Goal: Task Accomplishment & Management: Complete application form

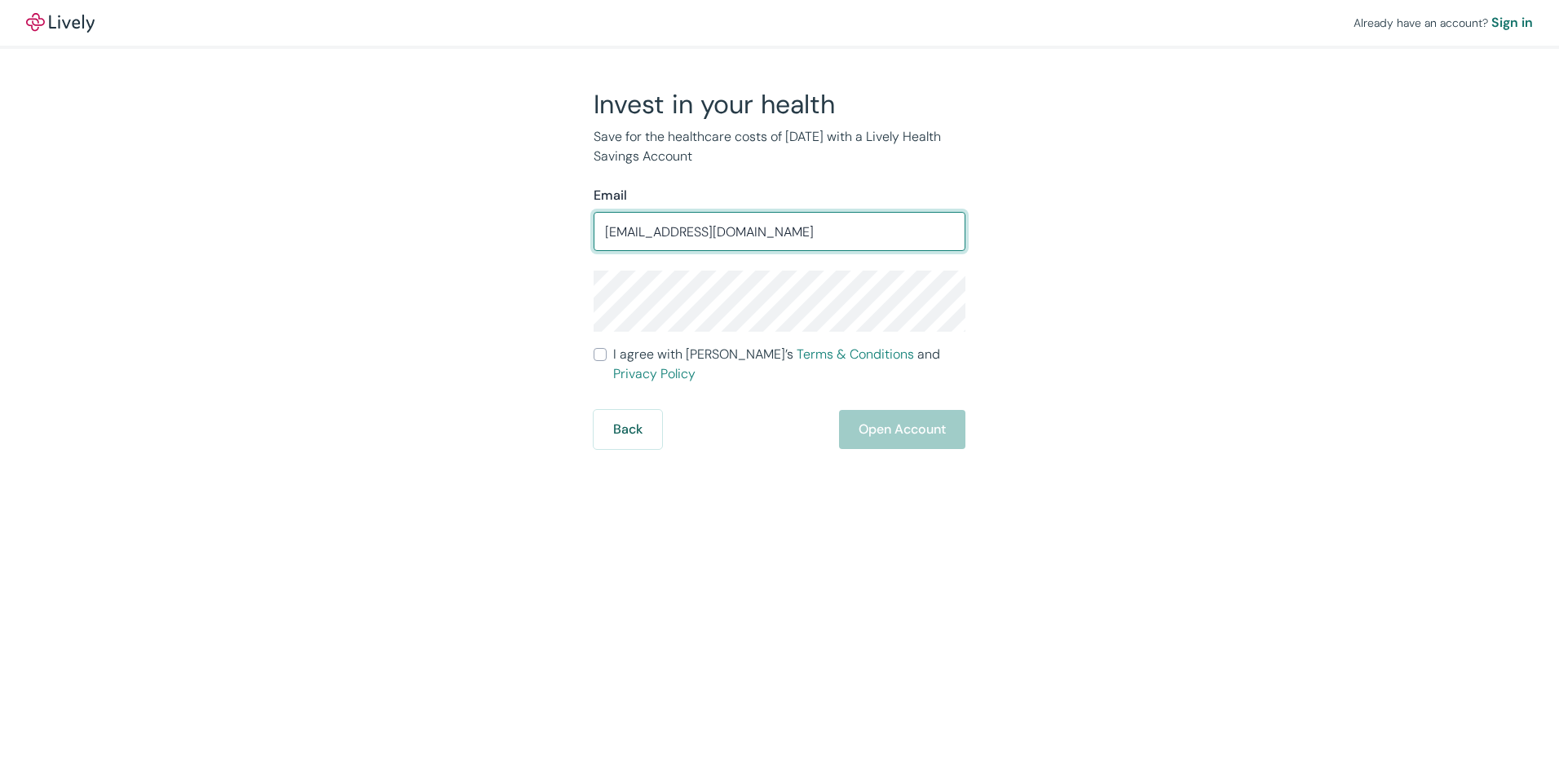
type input "[EMAIL_ADDRESS][DOMAIN_NAME]"
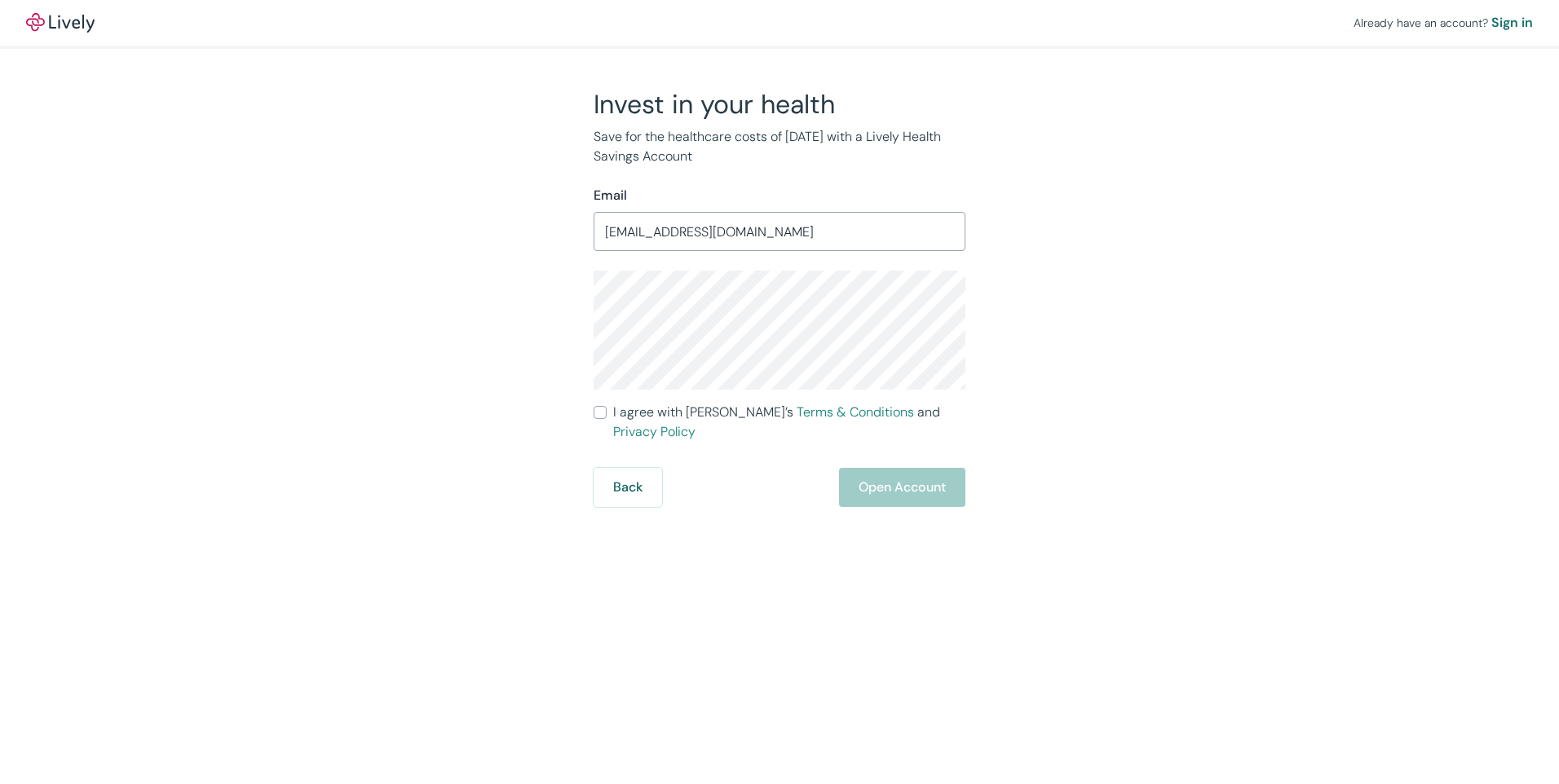
click at [597, 414] on input "I agree with Lively’s Terms & Conditions and Privacy Policy" at bounding box center [600, 412] width 13 height 13
checkbox input "true"
click at [913, 468] on button "Open Account" at bounding box center [902, 488] width 126 height 39
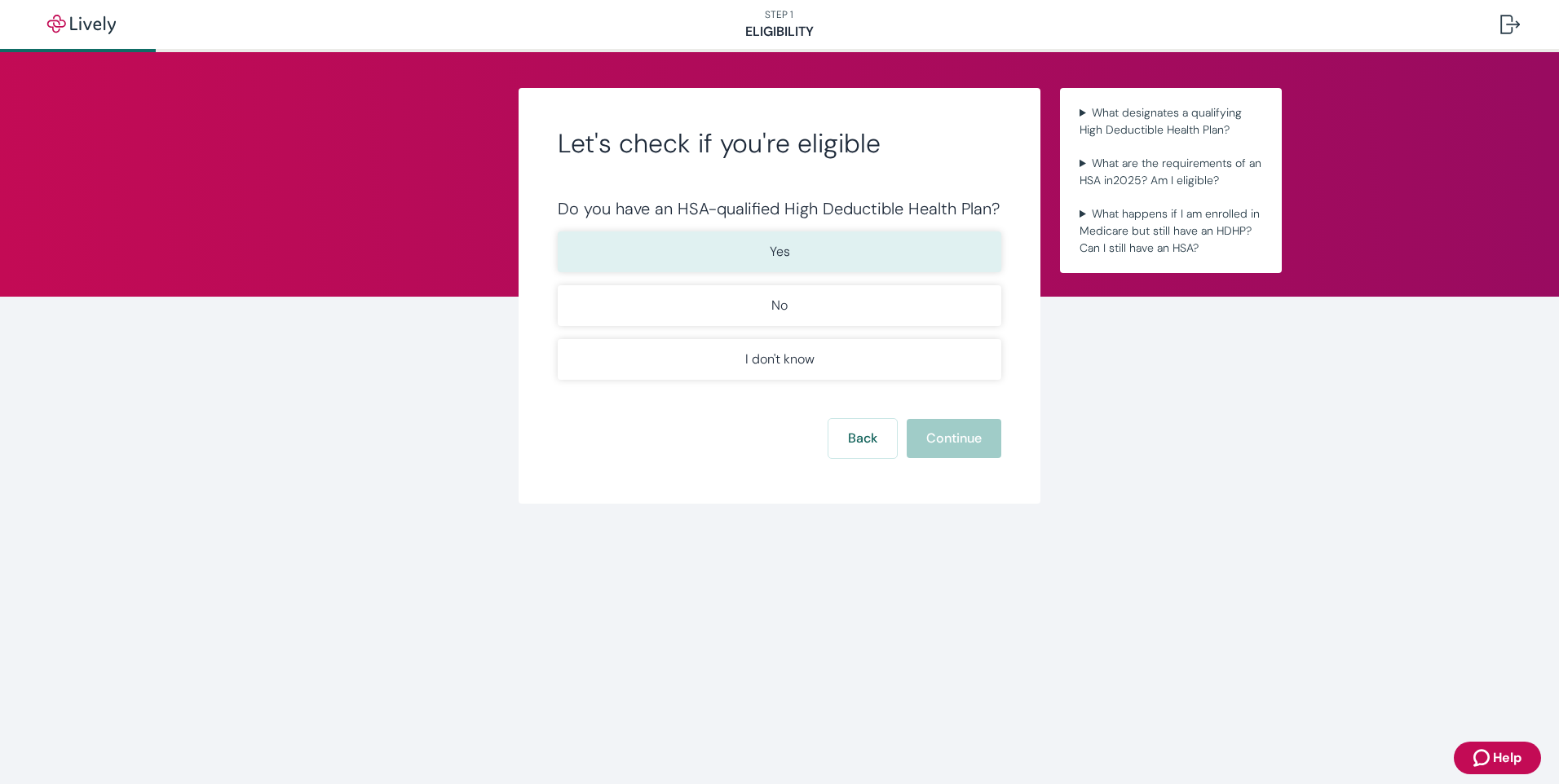
click at [919, 243] on button "Yes" at bounding box center [779, 252] width 443 height 41
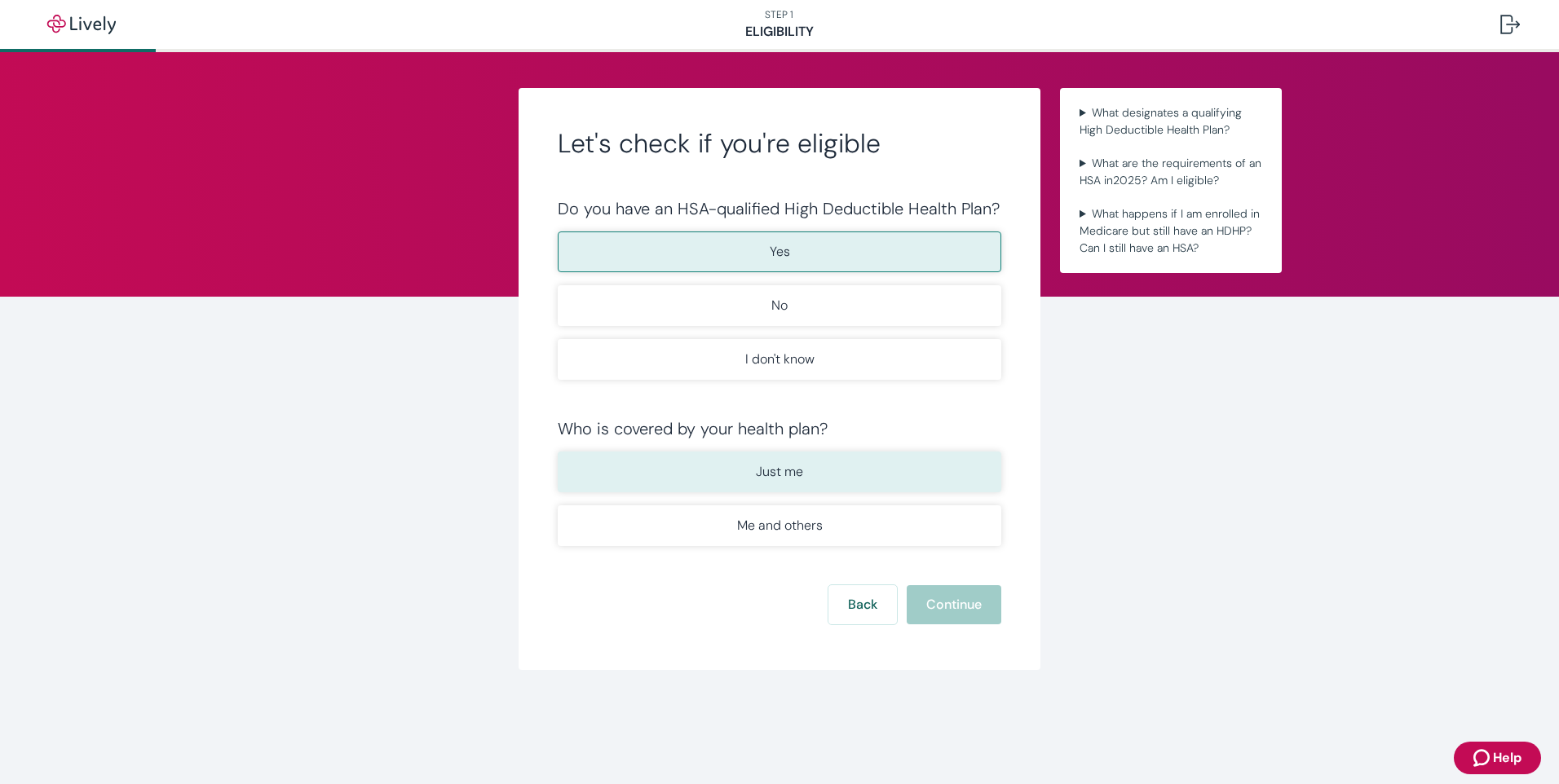
click at [850, 466] on button "Just me" at bounding box center [779, 472] width 443 height 41
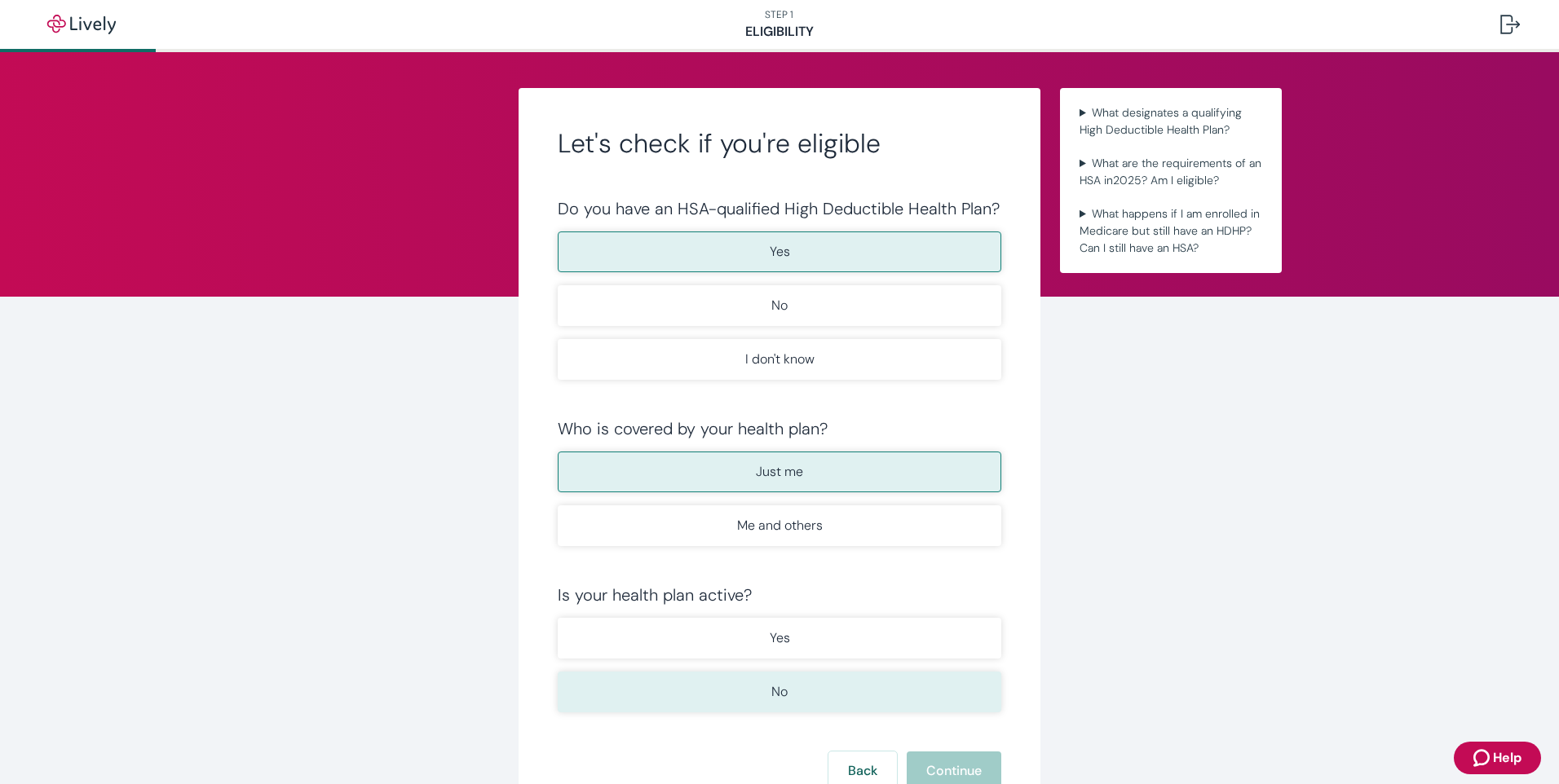
click at [799, 682] on button "No" at bounding box center [779, 691] width 443 height 41
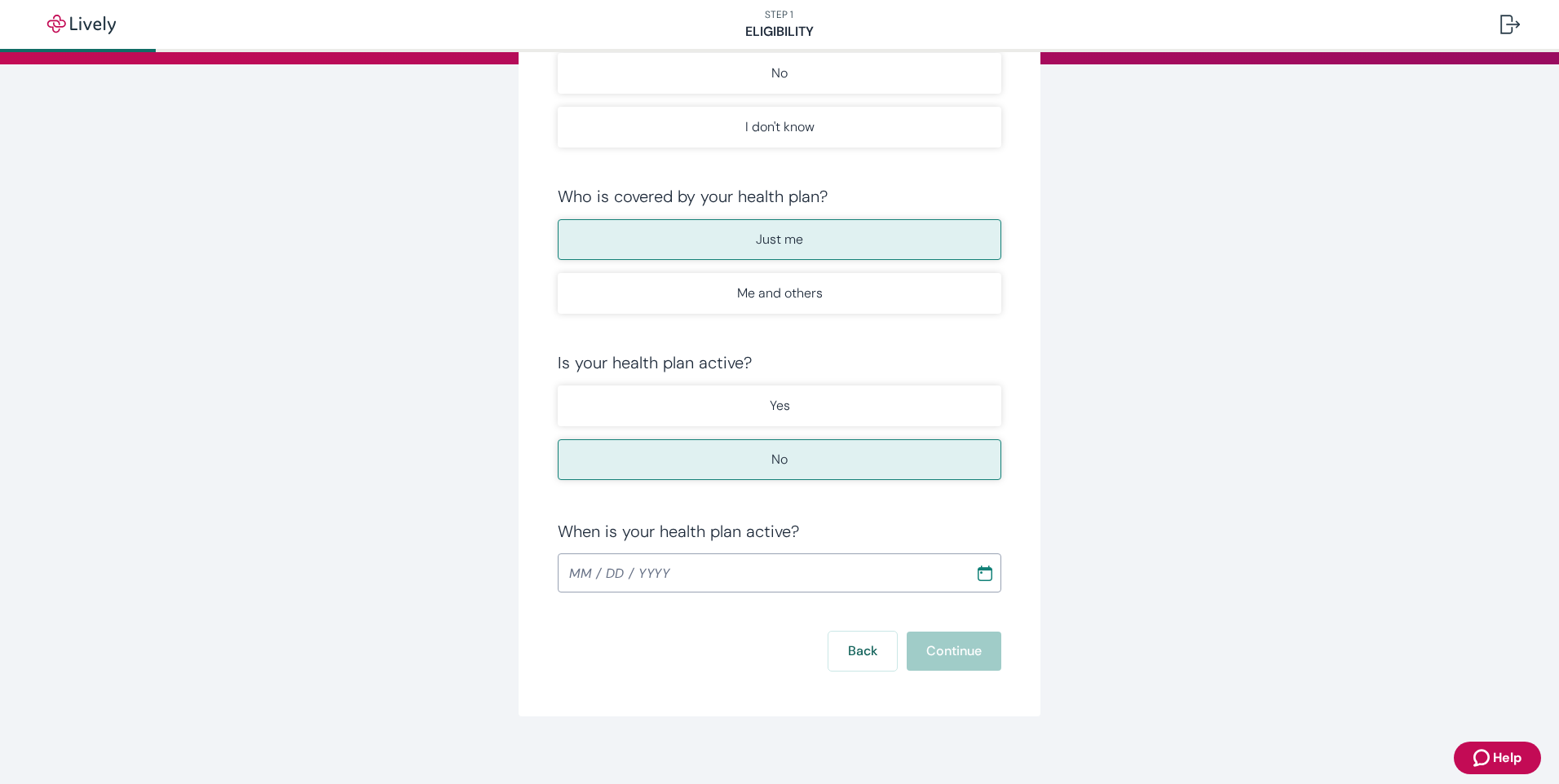
scroll to position [243, 0]
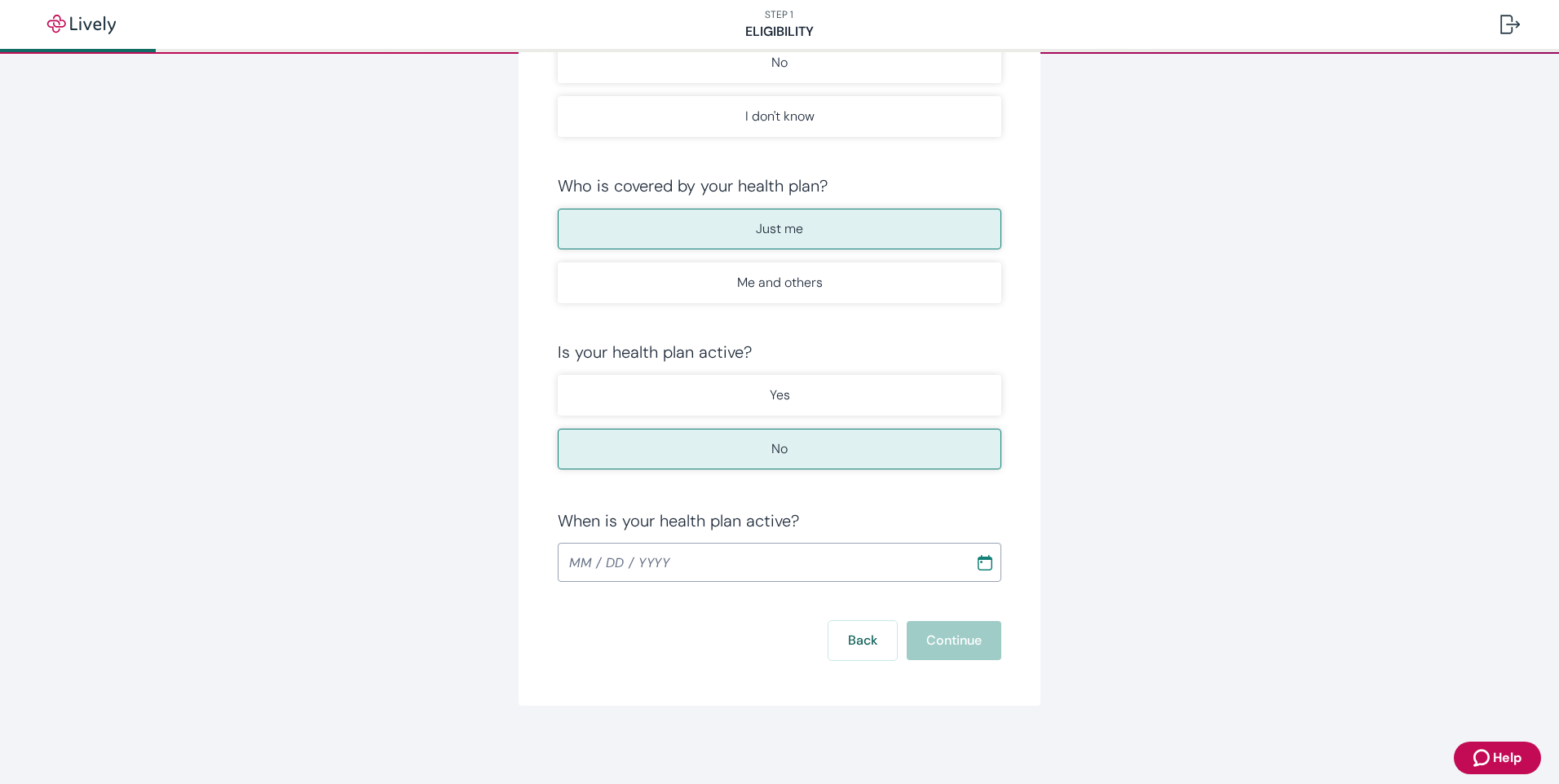
click at [981, 574] on button "Choose date" at bounding box center [985, 562] width 29 height 29
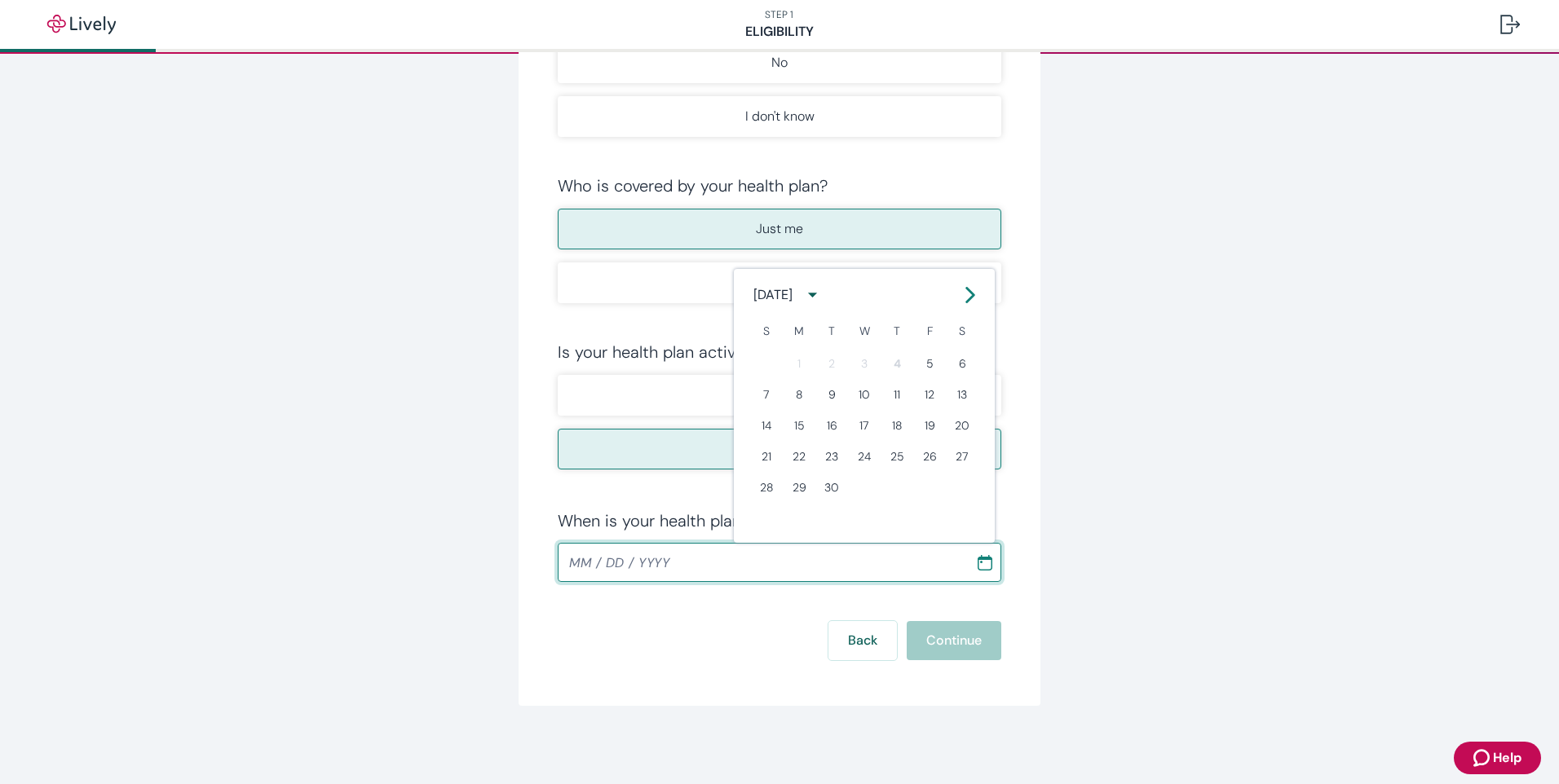
click at [975, 288] on icon "Calendar right arrow" at bounding box center [970, 295] width 16 height 16
click at [865, 356] on button "1" at bounding box center [864, 363] width 29 height 29
type input "10 / 01 / 2025"
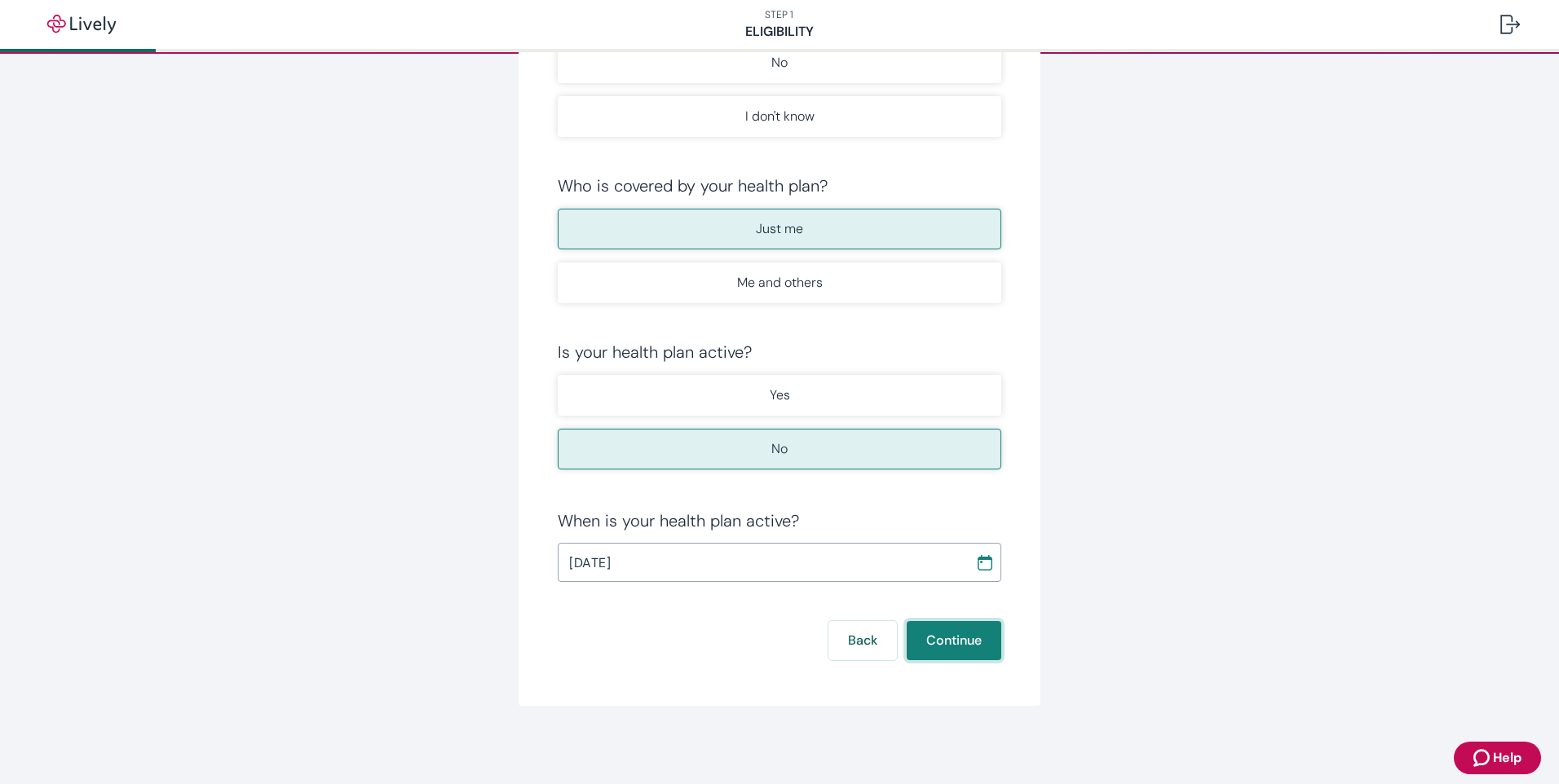
click at [943, 640] on button "Continue" at bounding box center [954, 641] width 94 height 39
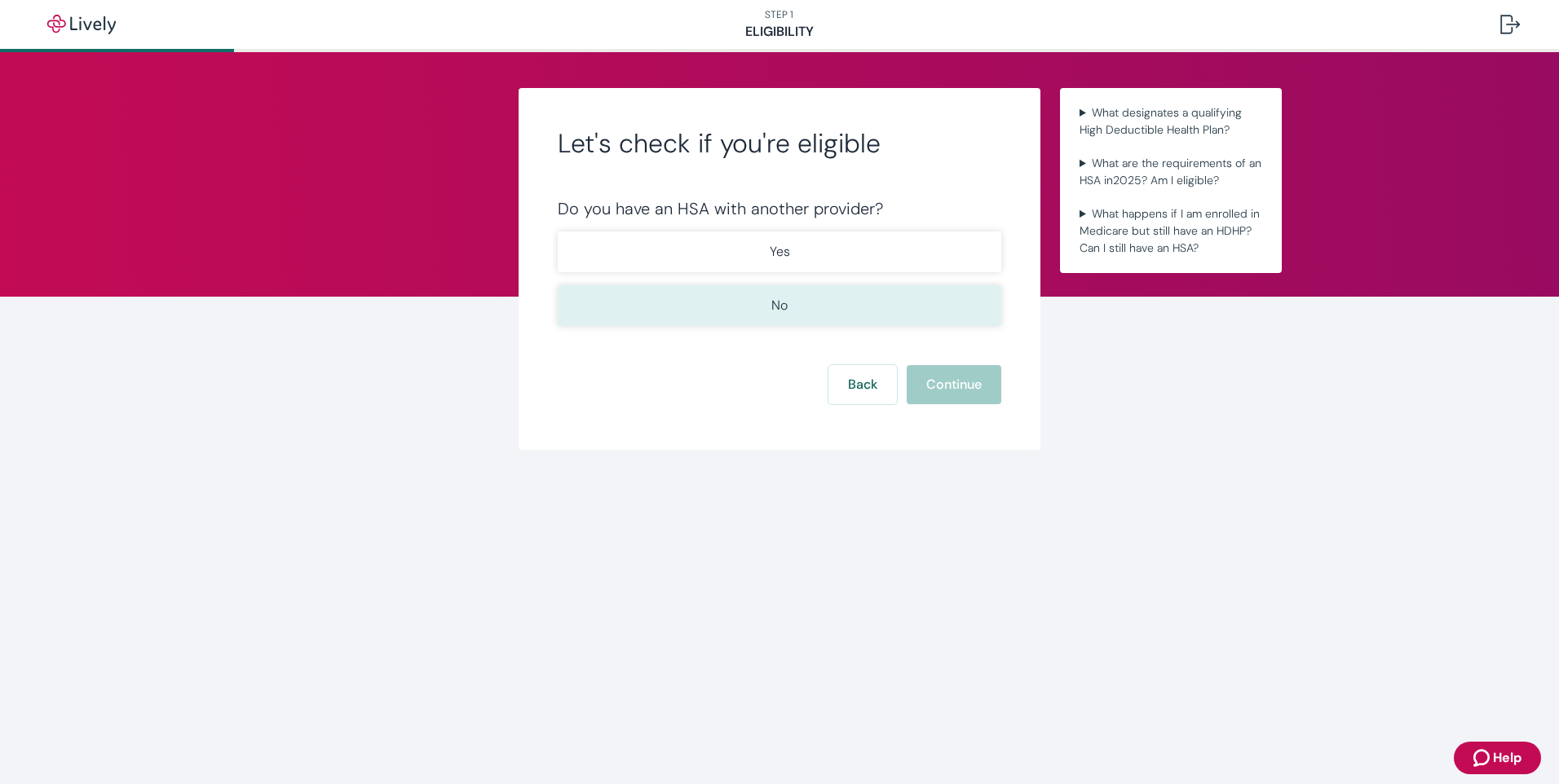
click at [864, 295] on button "No" at bounding box center [779, 305] width 443 height 41
click at [966, 378] on button "Continue" at bounding box center [954, 384] width 94 height 39
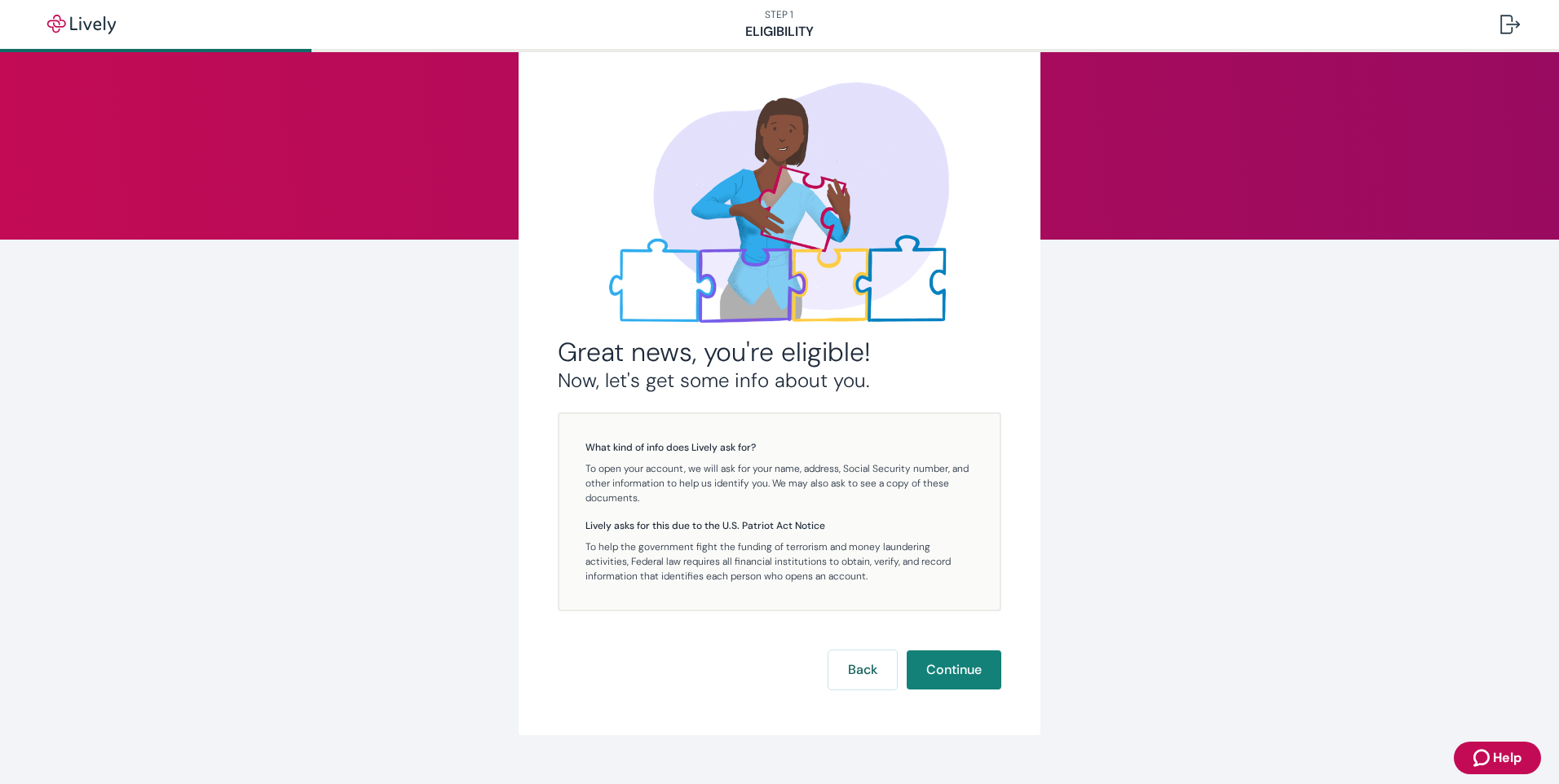
scroll to position [86, 0]
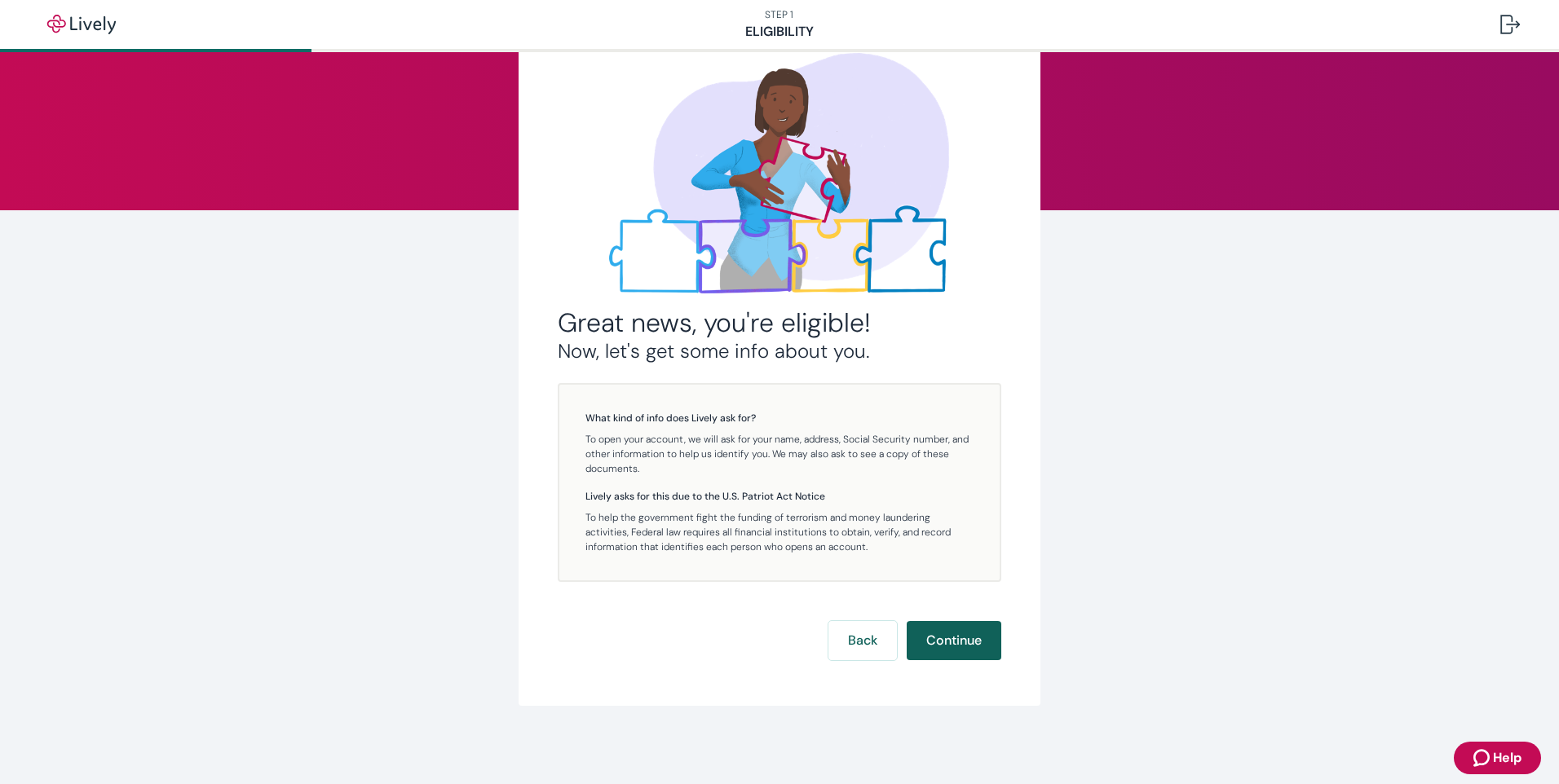
click at [969, 642] on button "Continue" at bounding box center [954, 641] width 94 height 39
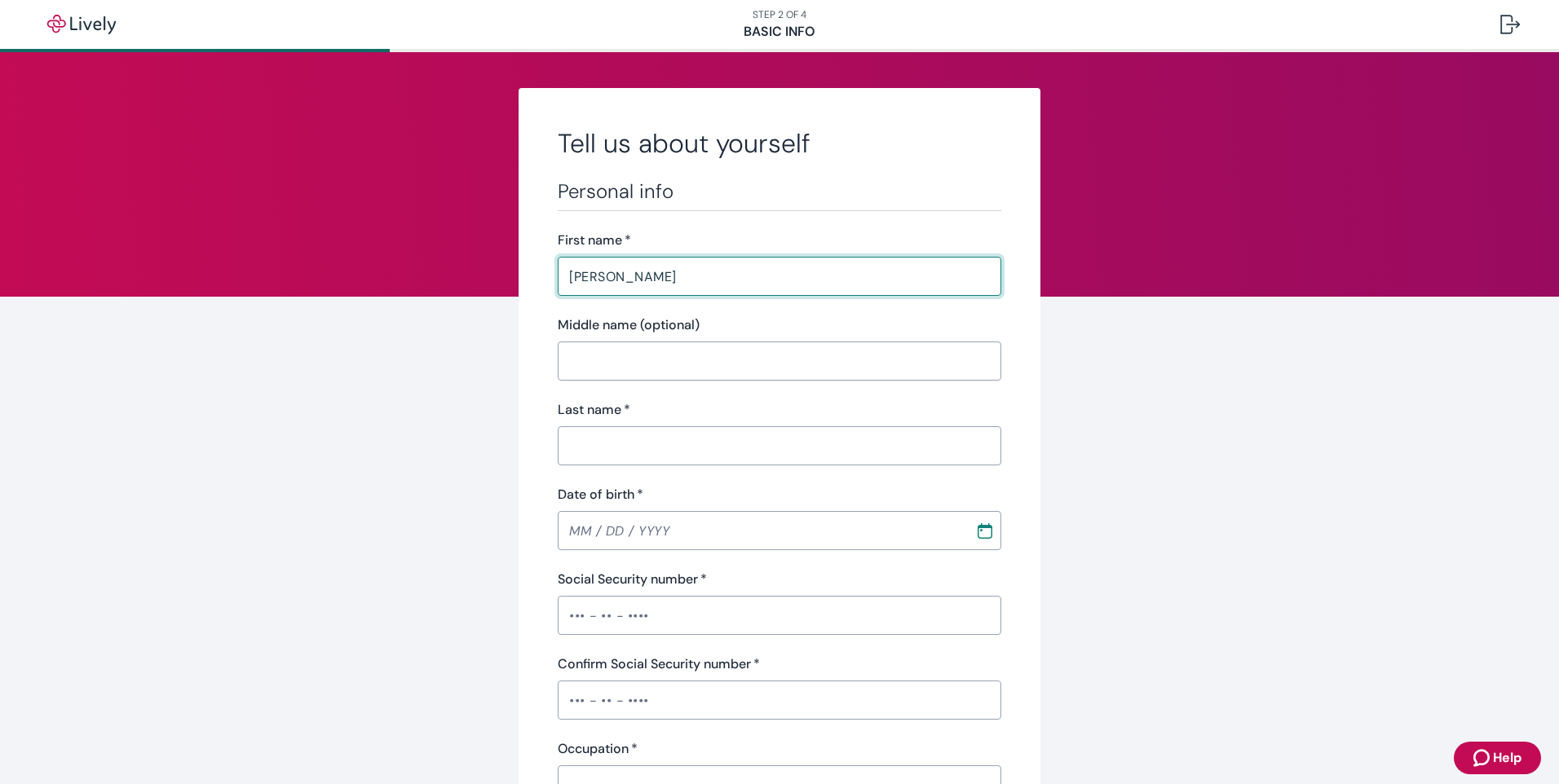
type input "Tyler"
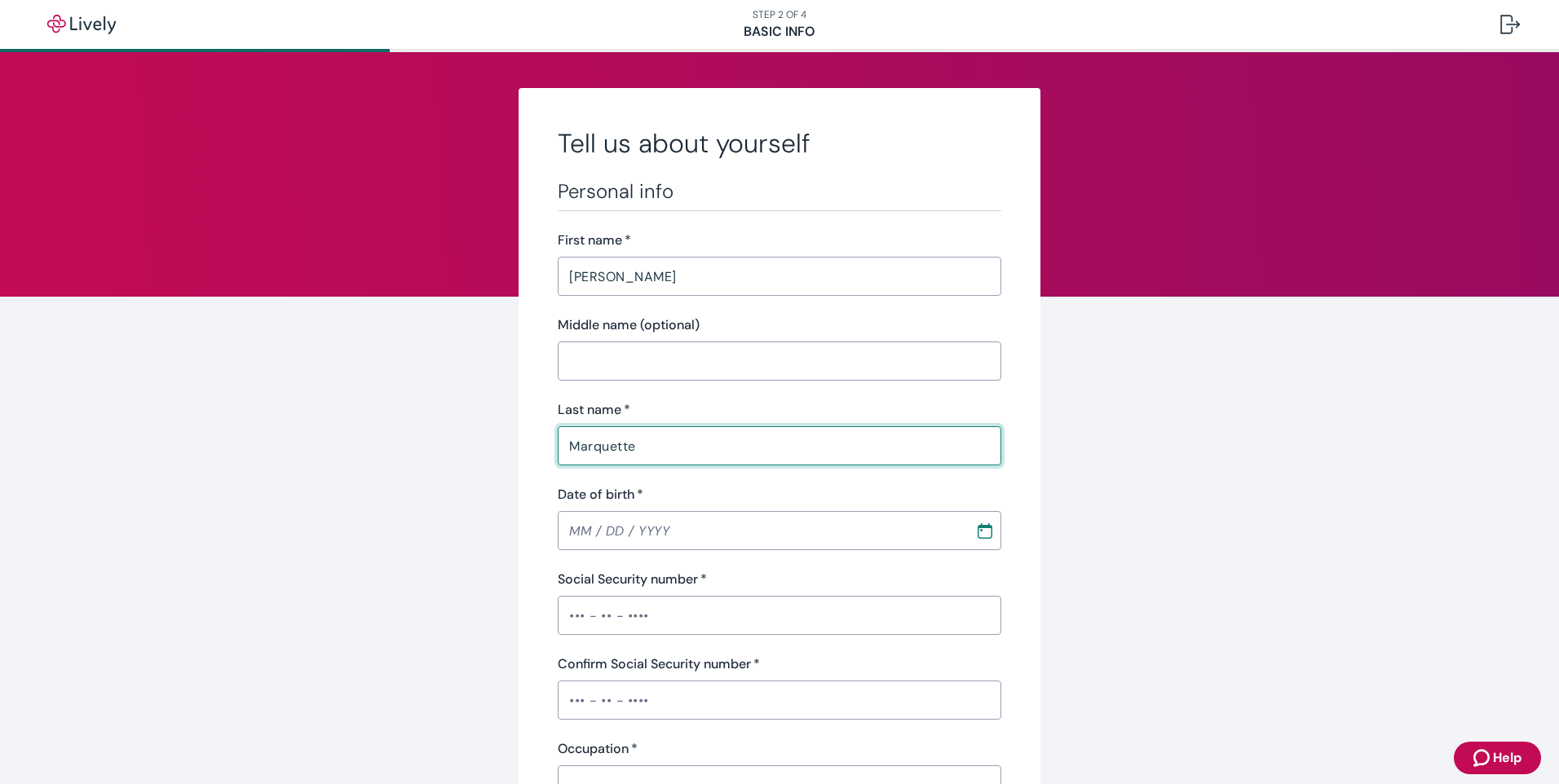
type input "Marquette"
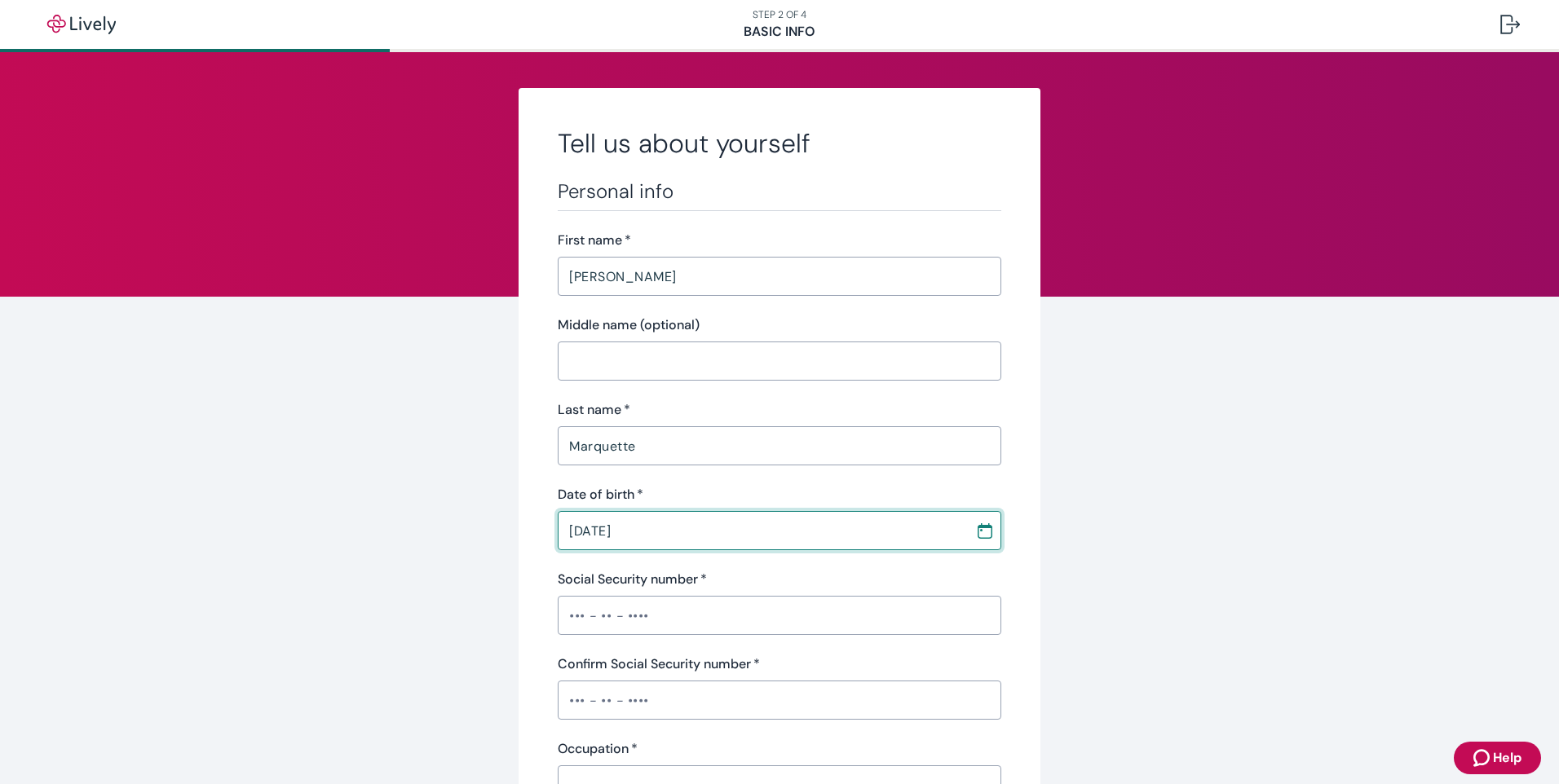
type input "09 / 12 / 1993"
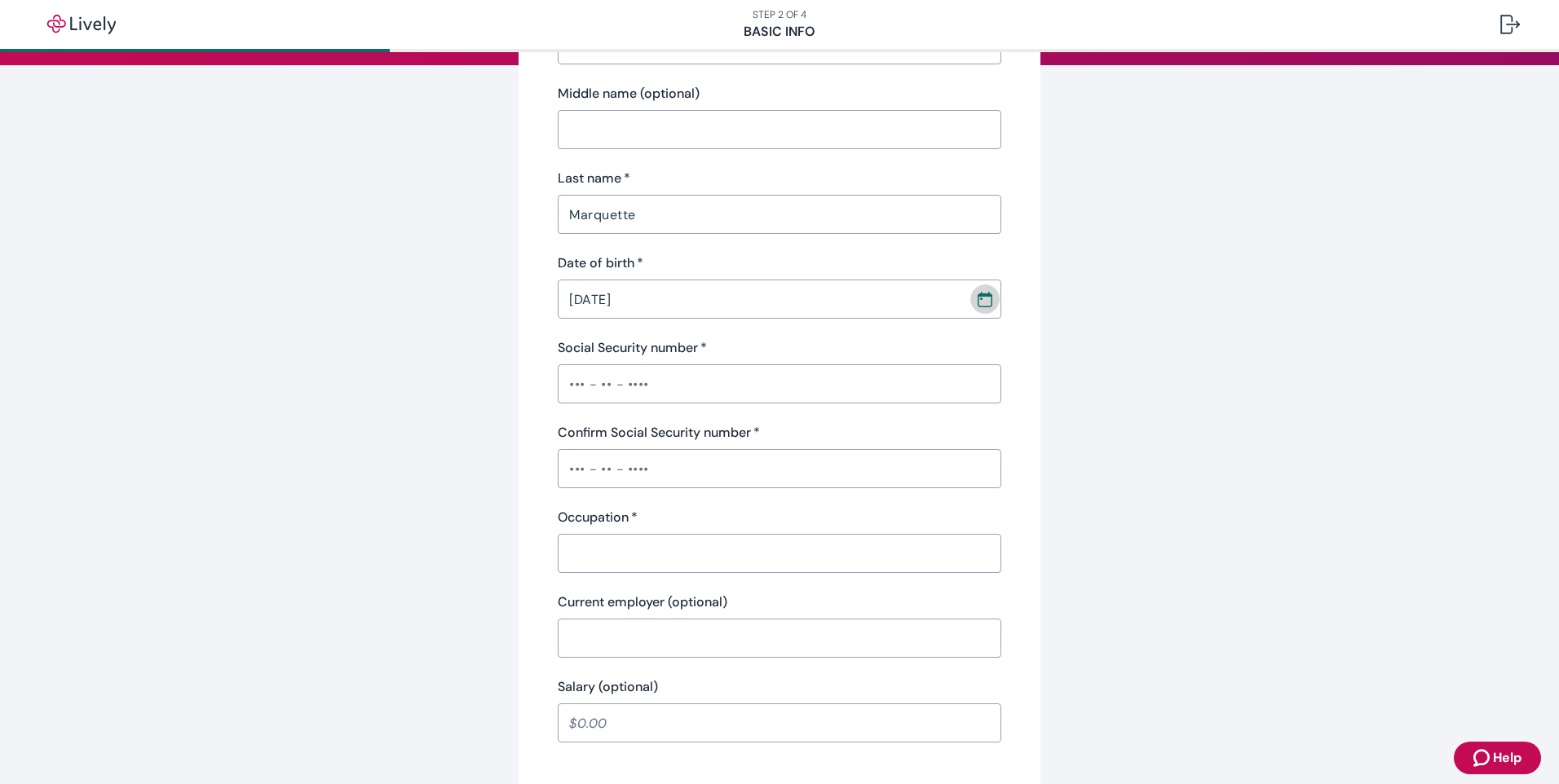
scroll to position [326, 0]
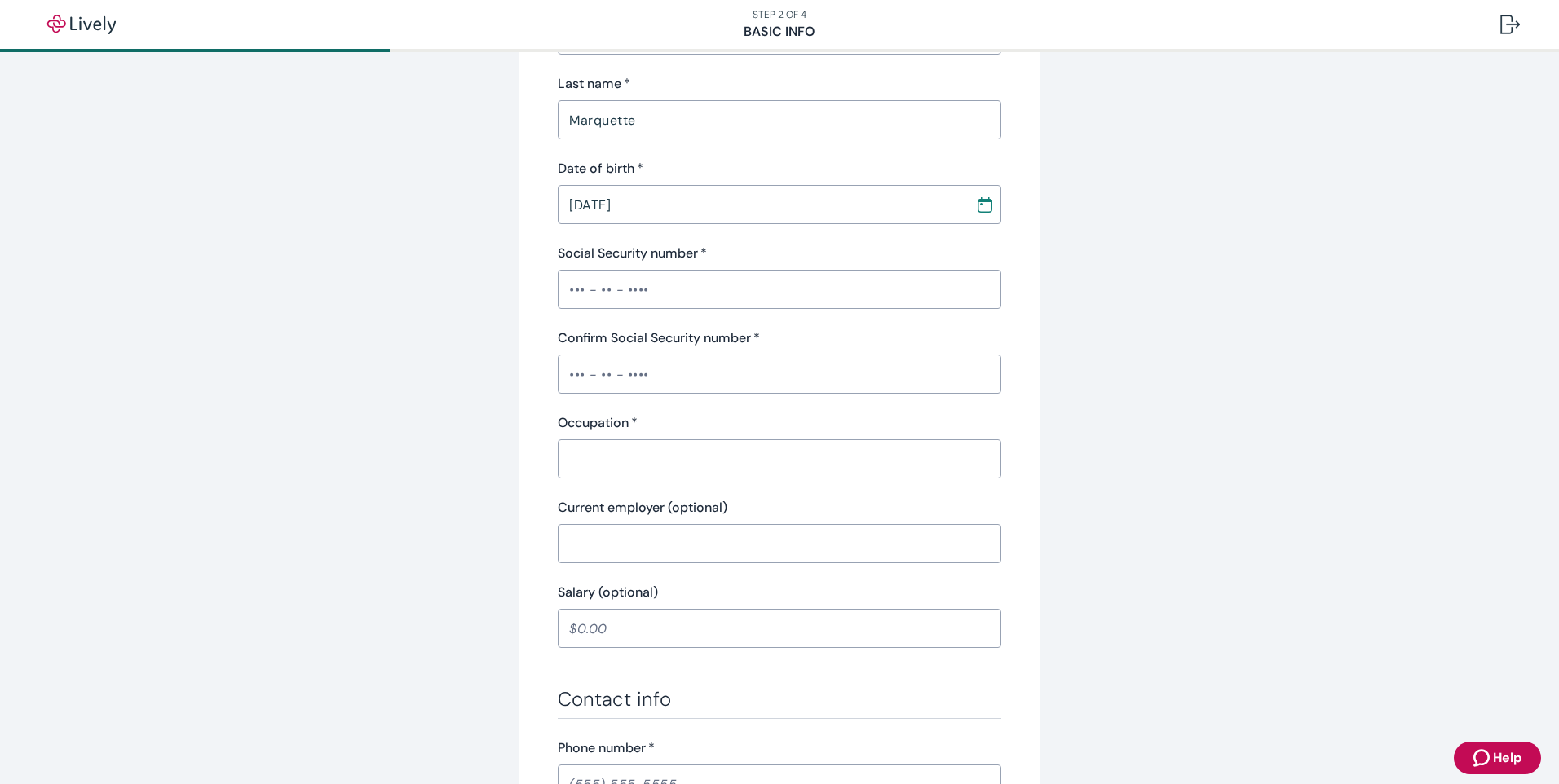
drag, startPoint x: 583, startPoint y: 286, endPoint x: 604, endPoint y: 286, distance: 21.0
click at [583, 286] on input "Social Security number   *" at bounding box center [779, 289] width 443 height 33
type input "•••-••-6318"
type input "h"
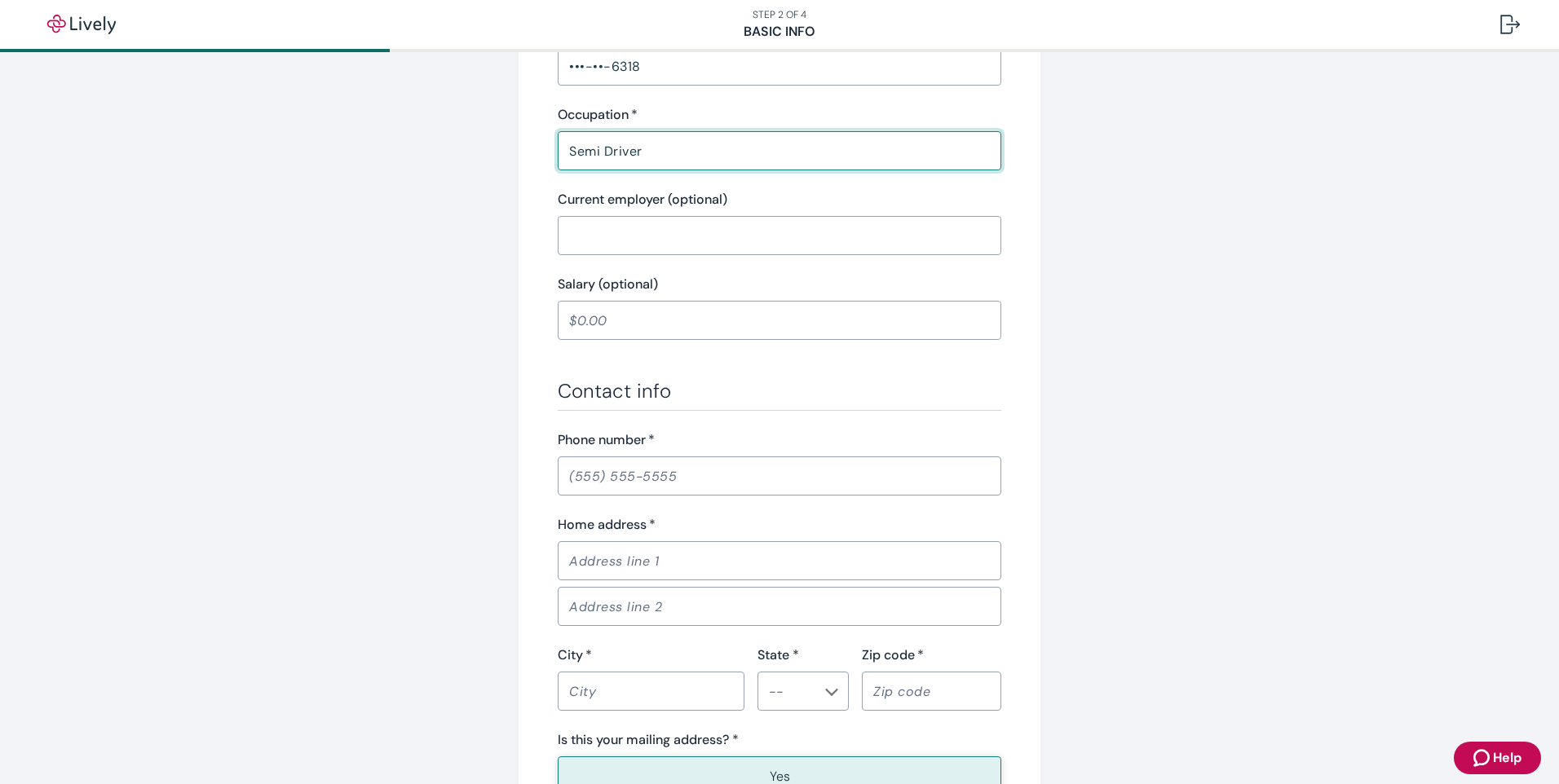
scroll to position [651, 0]
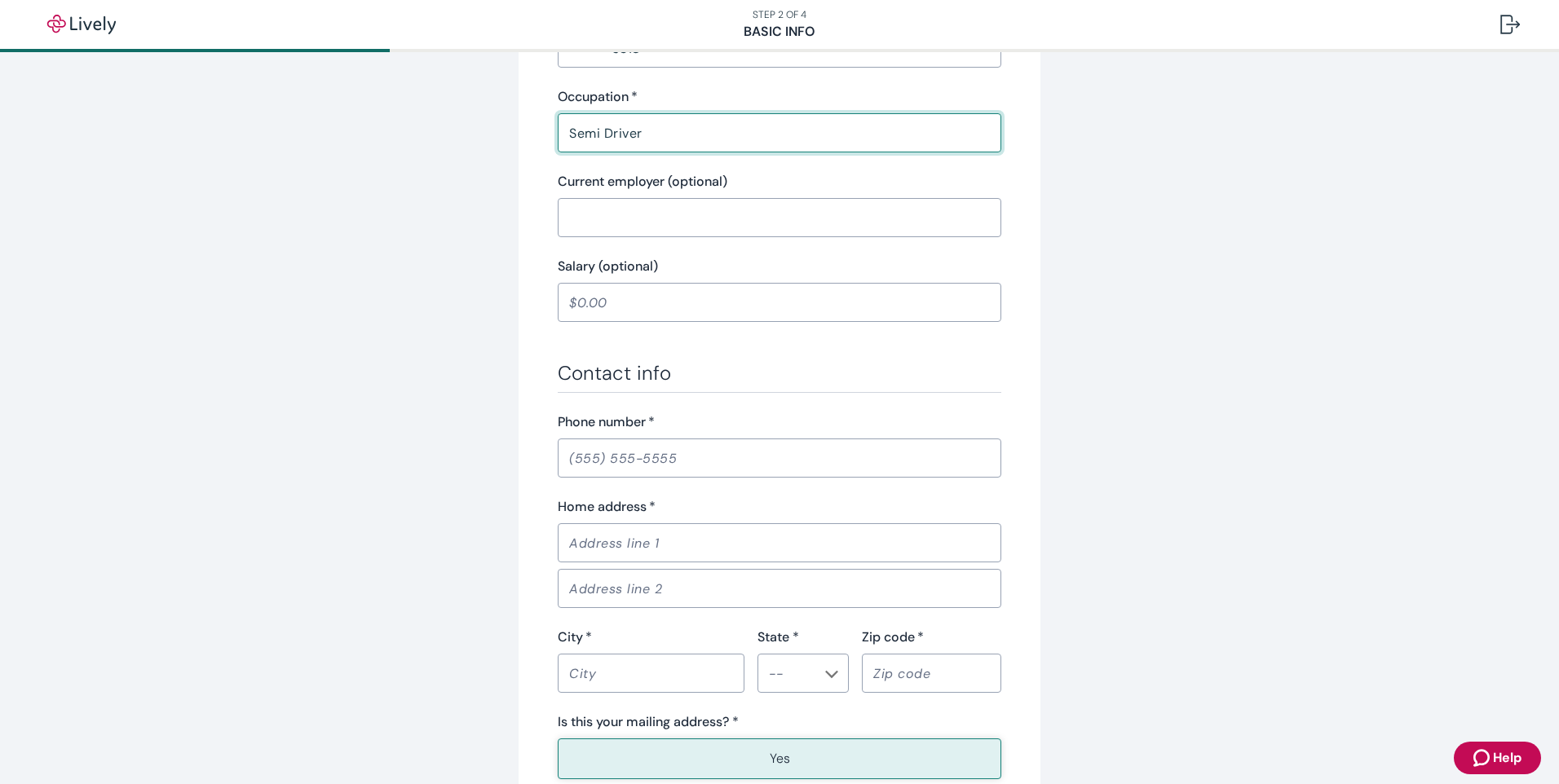
type input "Semi Driver"
click at [658, 459] on input "Phone number   *" at bounding box center [779, 457] width 443 height 33
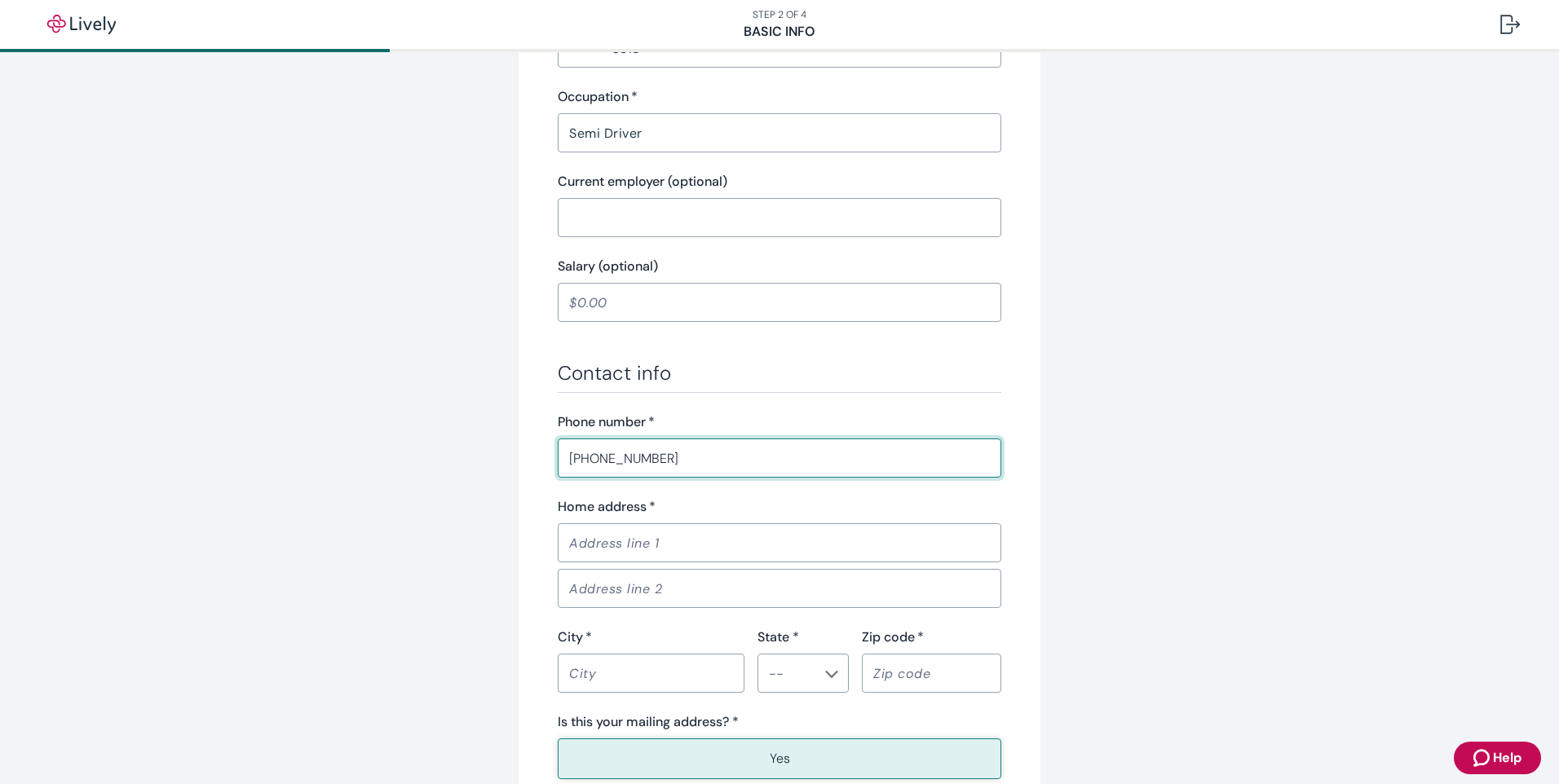
type input "(260) 433-7826"
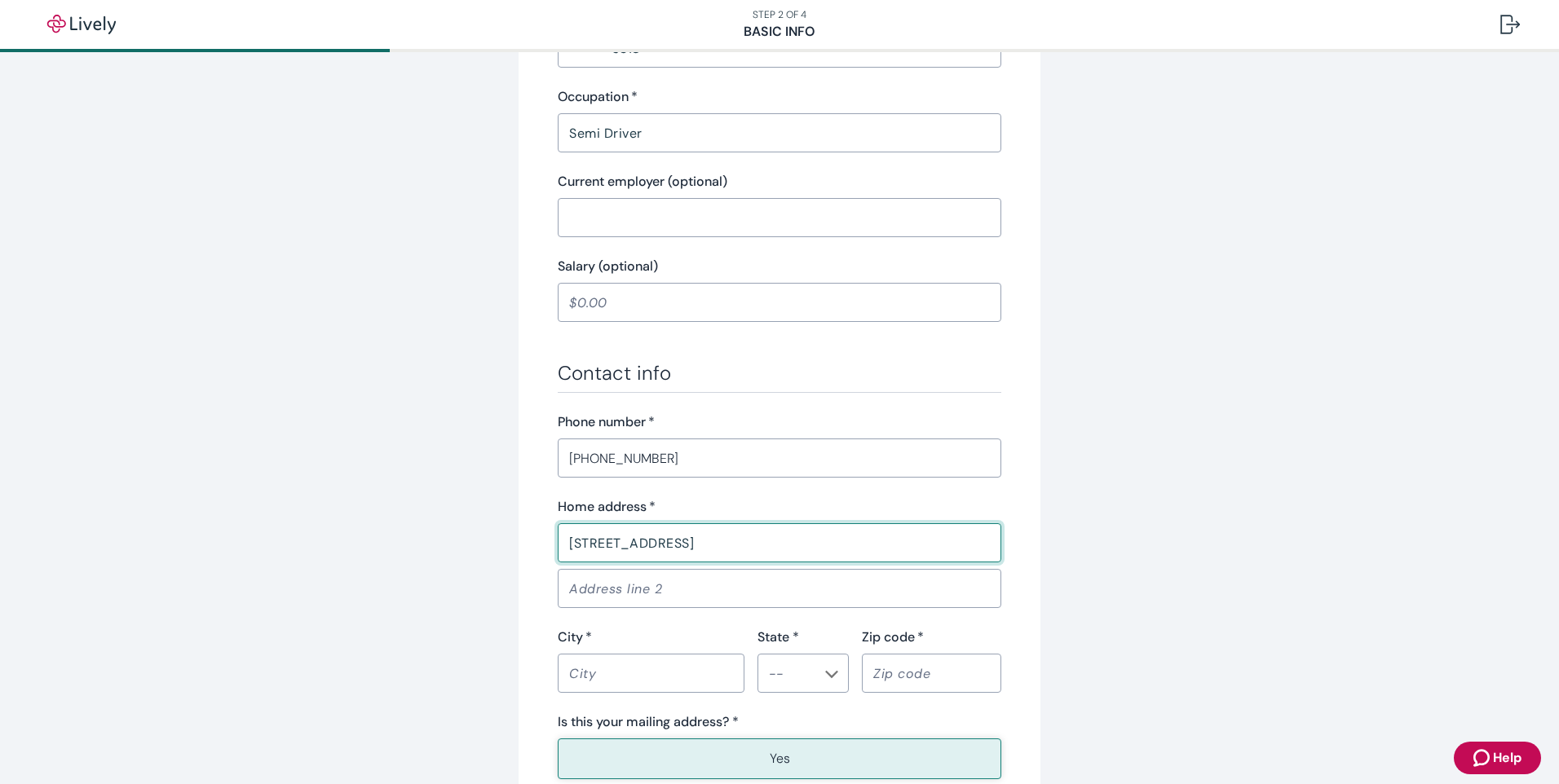
type input "2470 E Bellefontaine Rd."
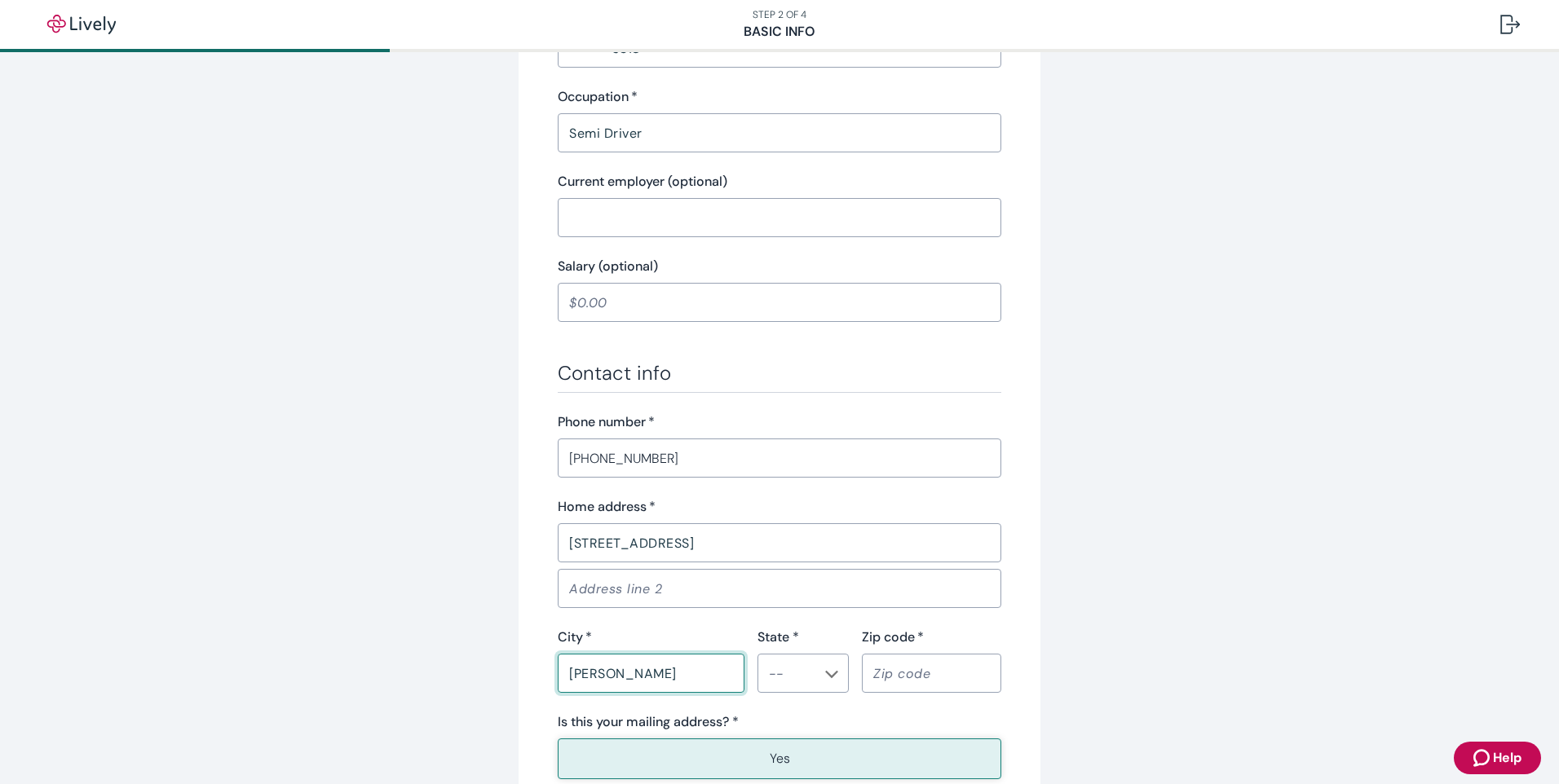
type input "Hamilton"
type input "IN"
type input "46742"
click at [825, 760] on button "Yes" at bounding box center [779, 759] width 443 height 41
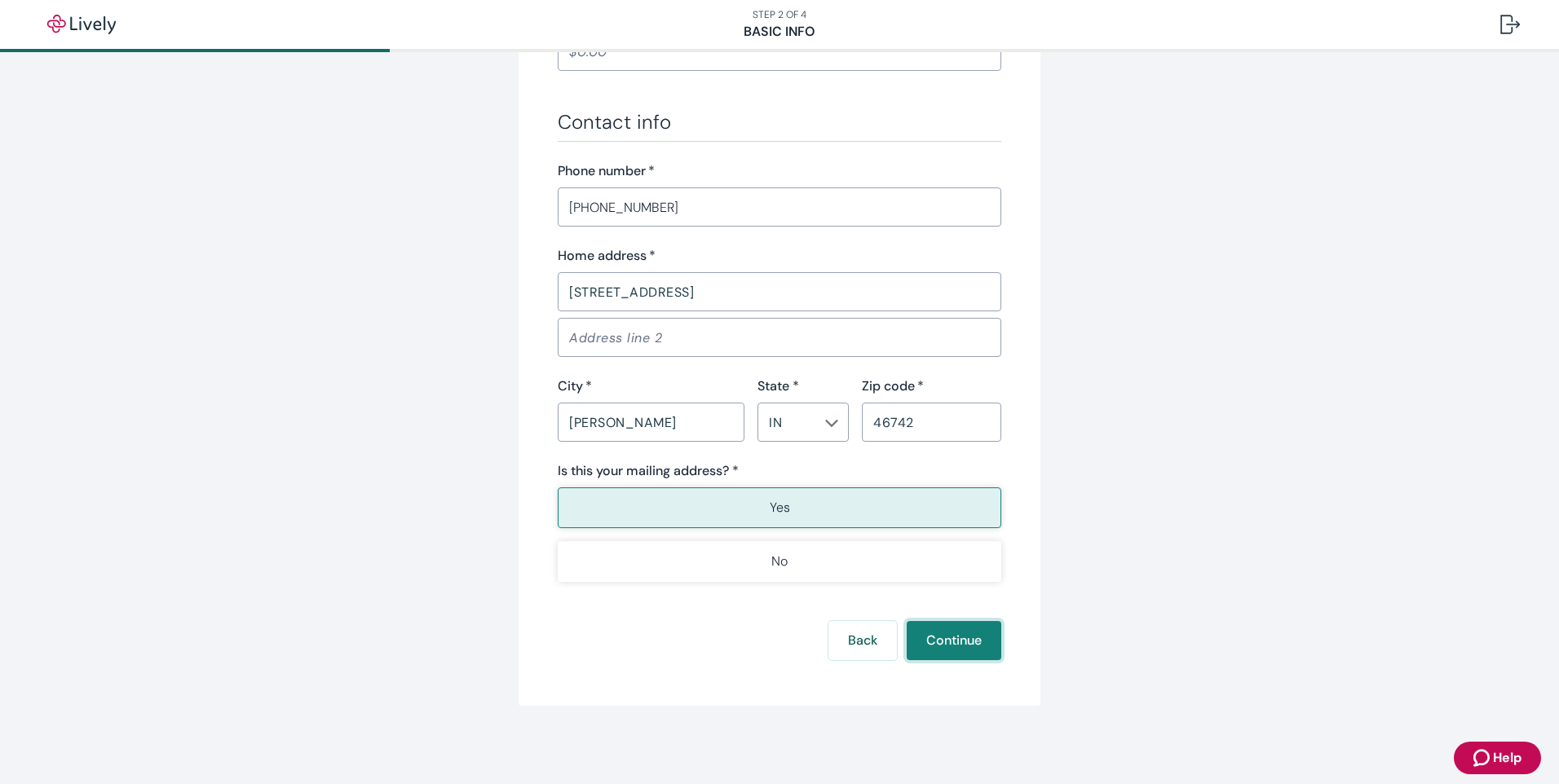
click at [959, 651] on button "Continue" at bounding box center [954, 641] width 94 height 39
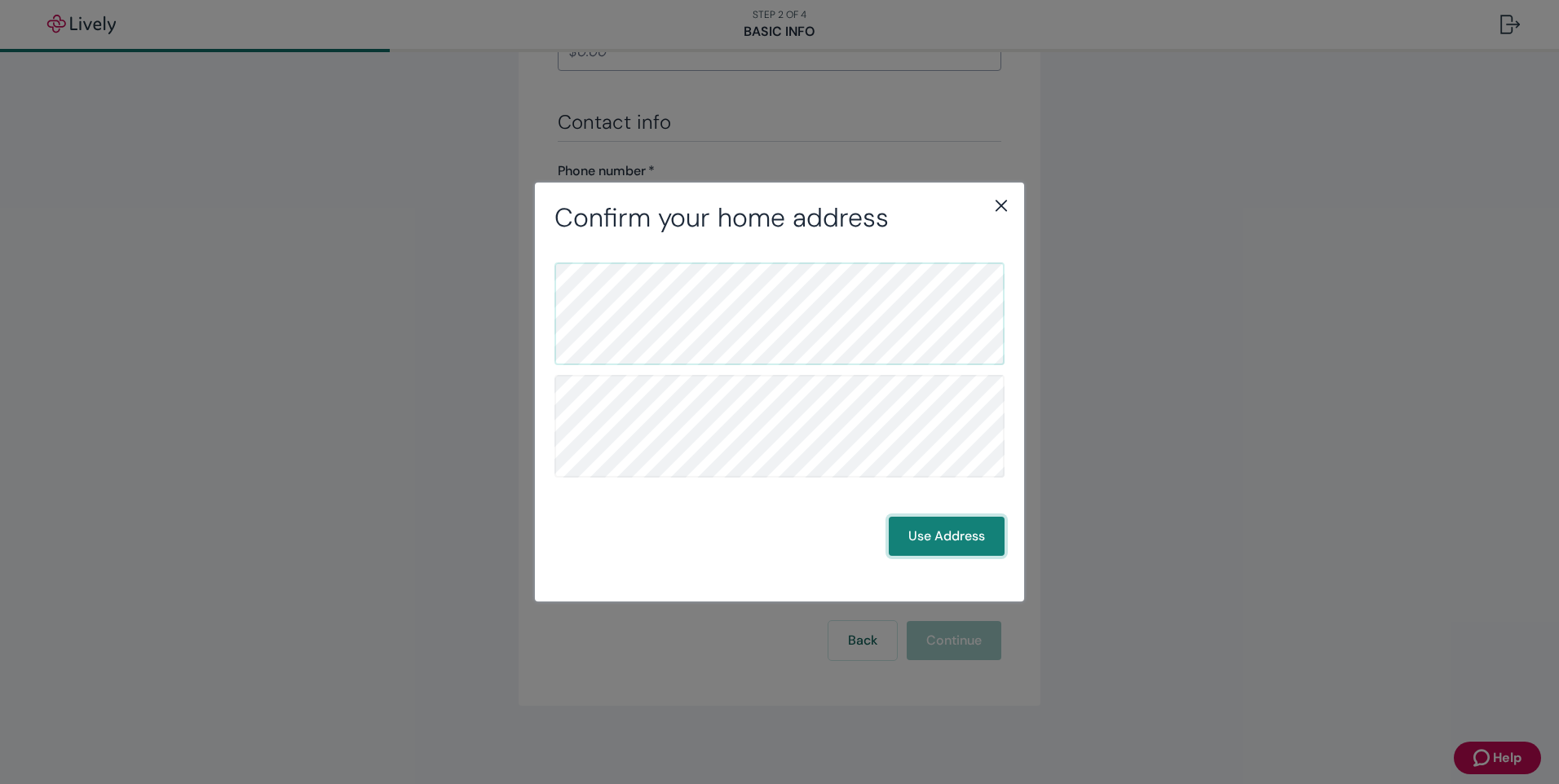
click at [932, 523] on button "Use Address" at bounding box center [946, 536] width 116 height 39
click at [956, 537] on button "Use Address" at bounding box center [946, 536] width 116 height 39
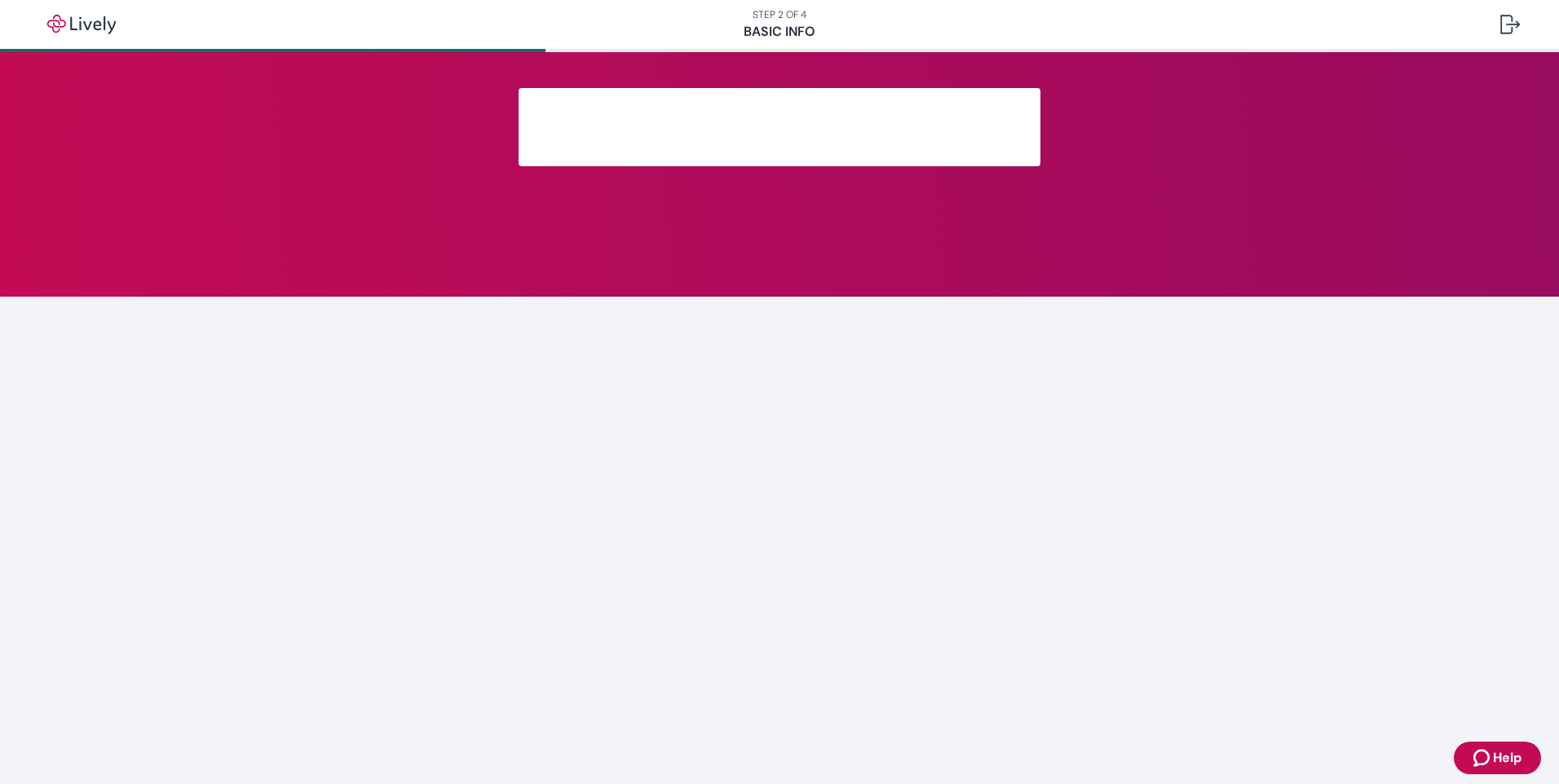
scroll to position [16, 0]
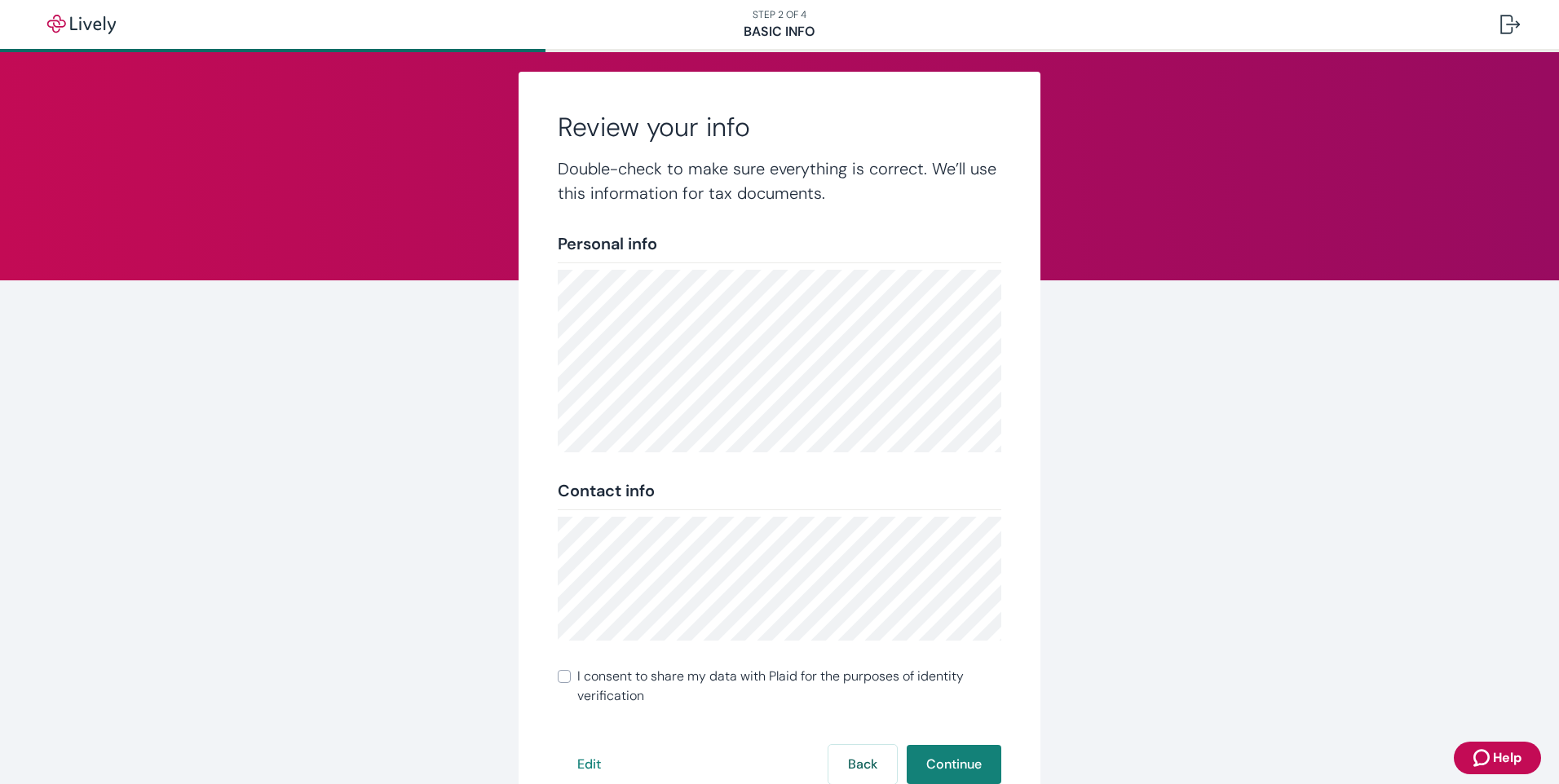
drag, startPoint x: 556, startPoint y: 675, endPoint x: 572, endPoint y: 672, distance: 16.3
click at [557, 675] on input "I consent to share my data with Plaid for the purposes of identity verification" at bounding box center [564, 676] width 13 height 13
checkbox input "true"
click at [936, 757] on button "Continue" at bounding box center [954, 764] width 94 height 39
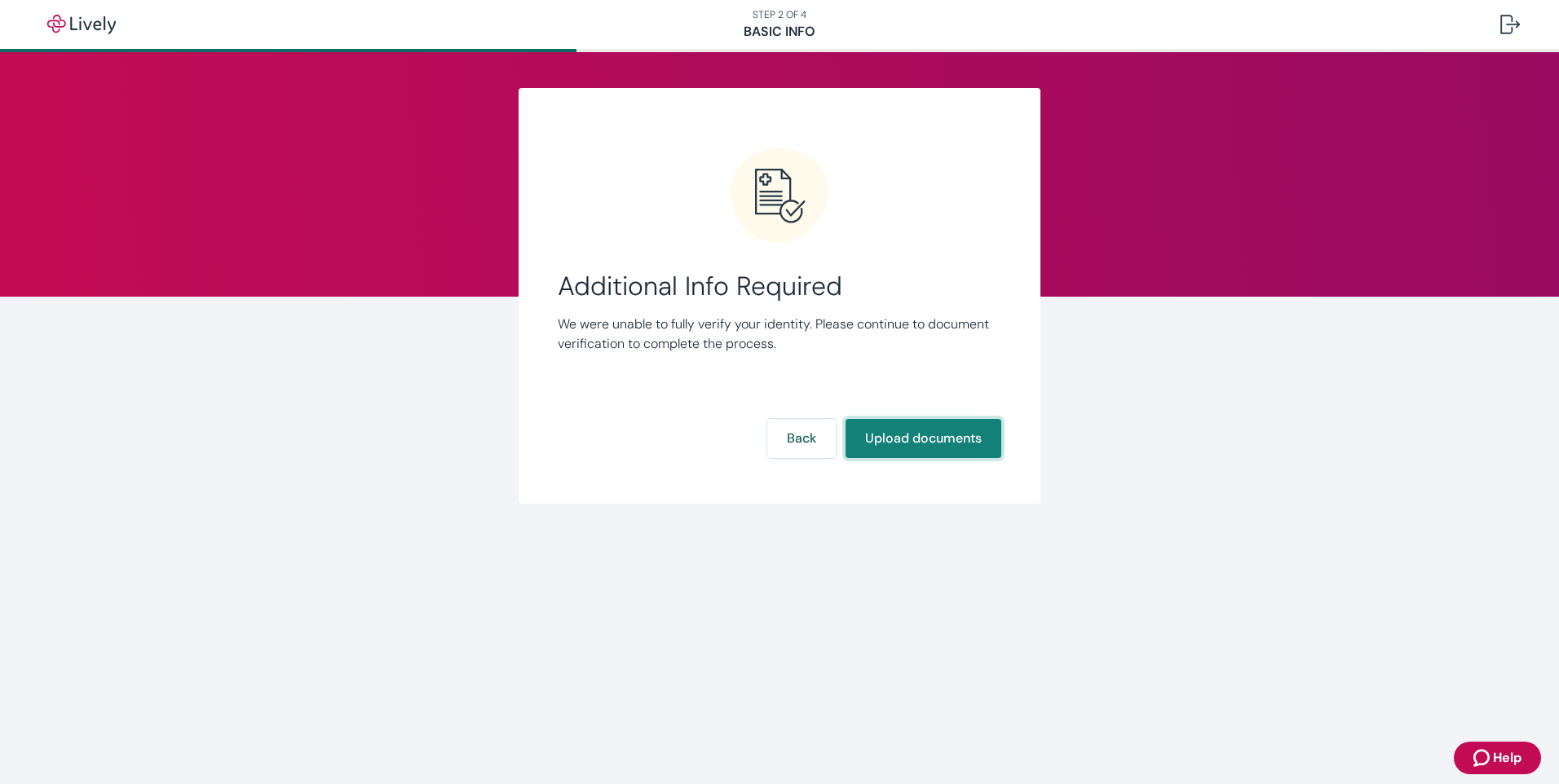
click at [948, 447] on button "Upload documents" at bounding box center [922, 439] width 156 height 39
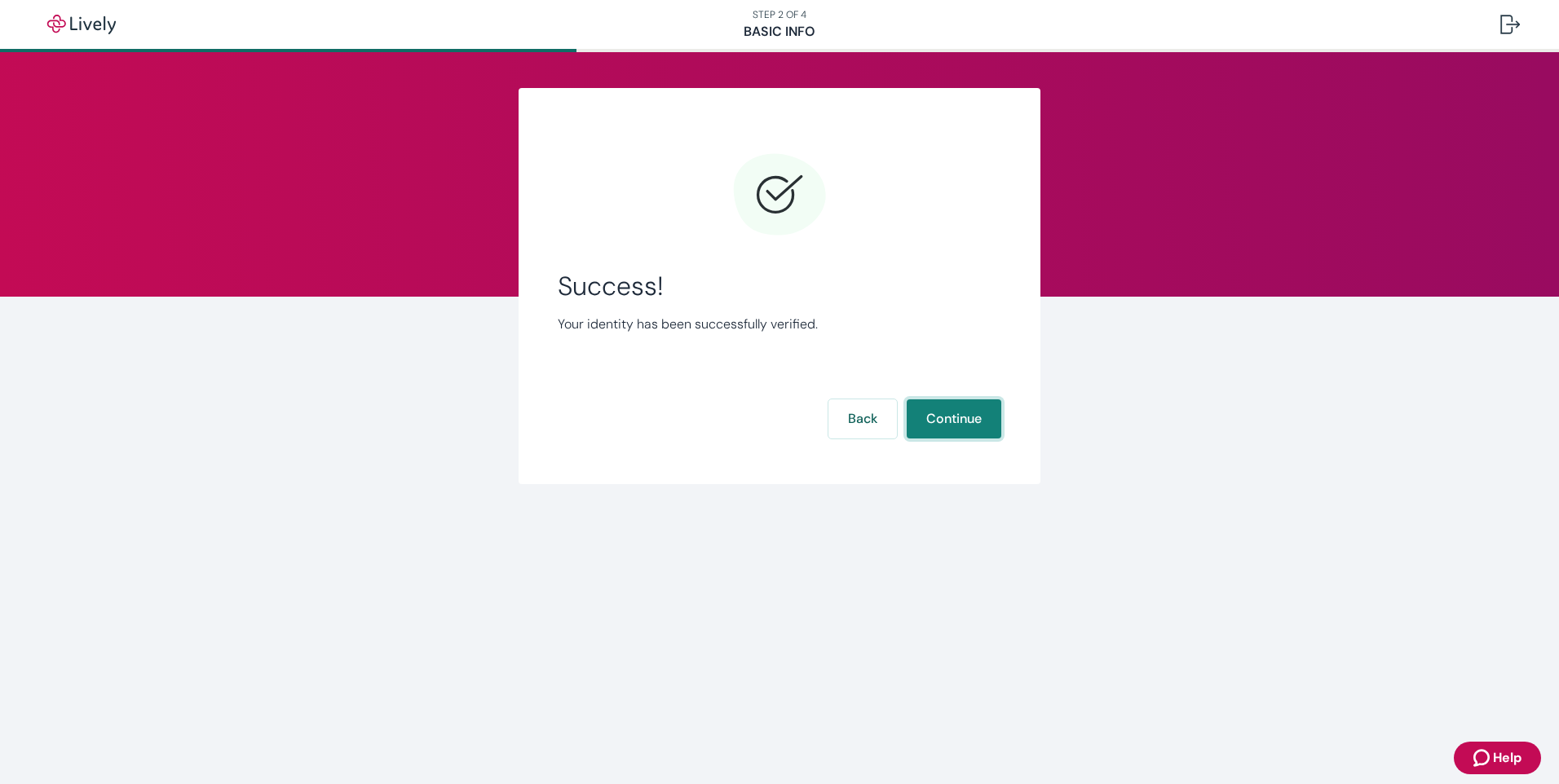
click at [987, 424] on button "Continue" at bounding box center [954, 419] width 94 height 39
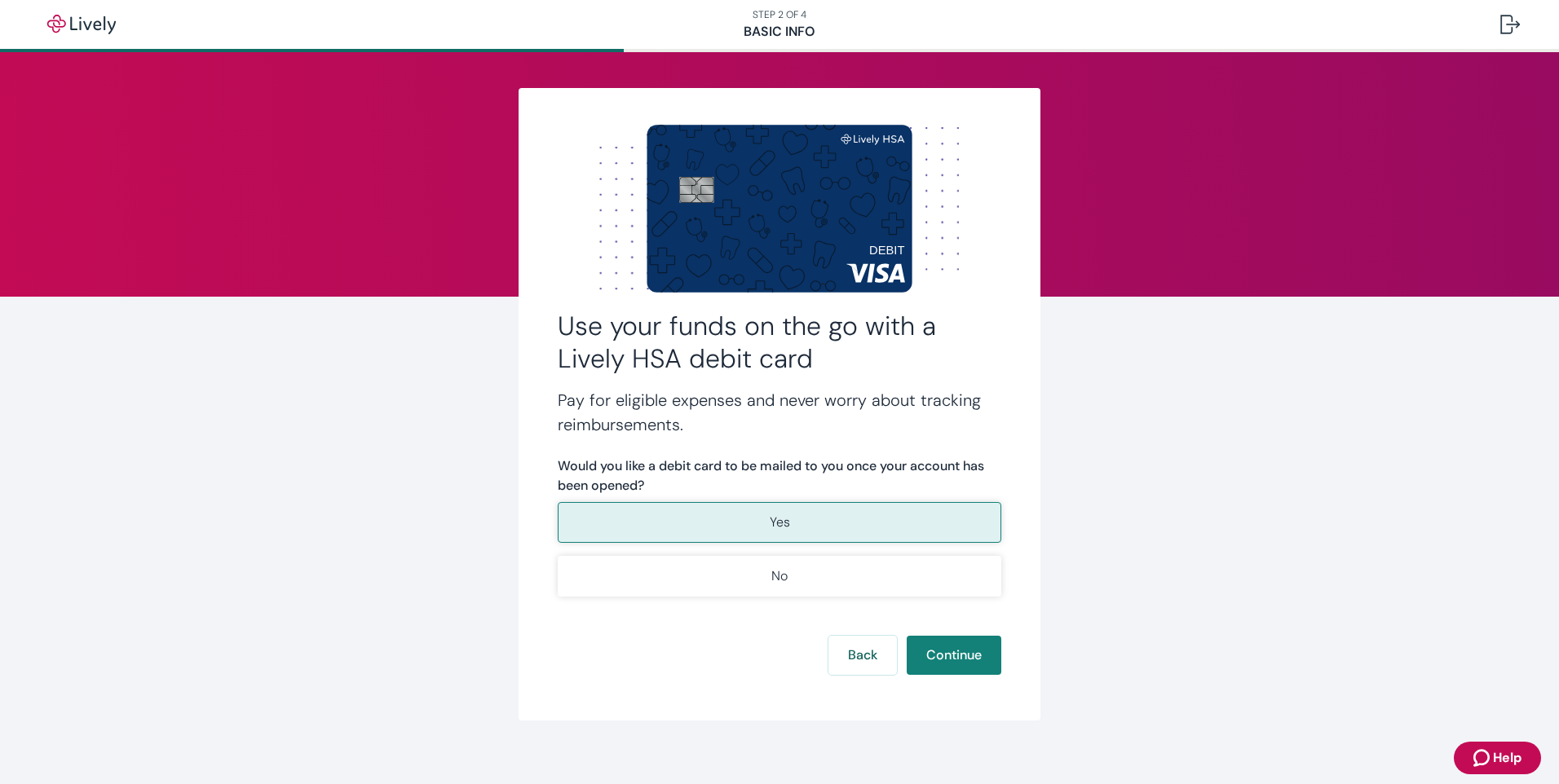
click at [824, 516] on button "Yes" at bounding box center [779, 522] width 443 height 41
click at [938, 647] on button "Continue" at bounding box center [954, 655] width 94 height 39
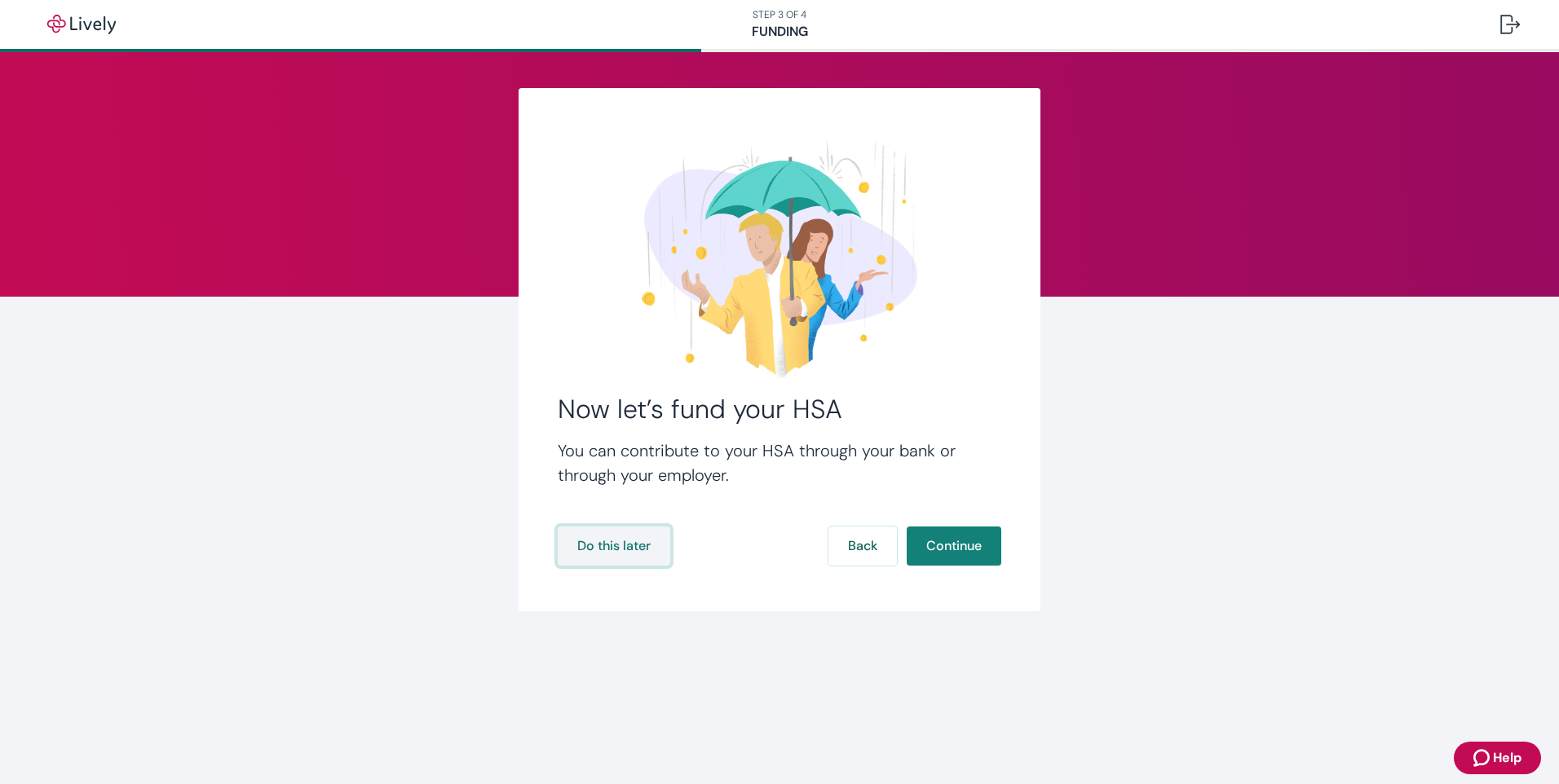
click at [643, 546] on button "Do this later" at bounding box center [613, 546] width 112 height 39
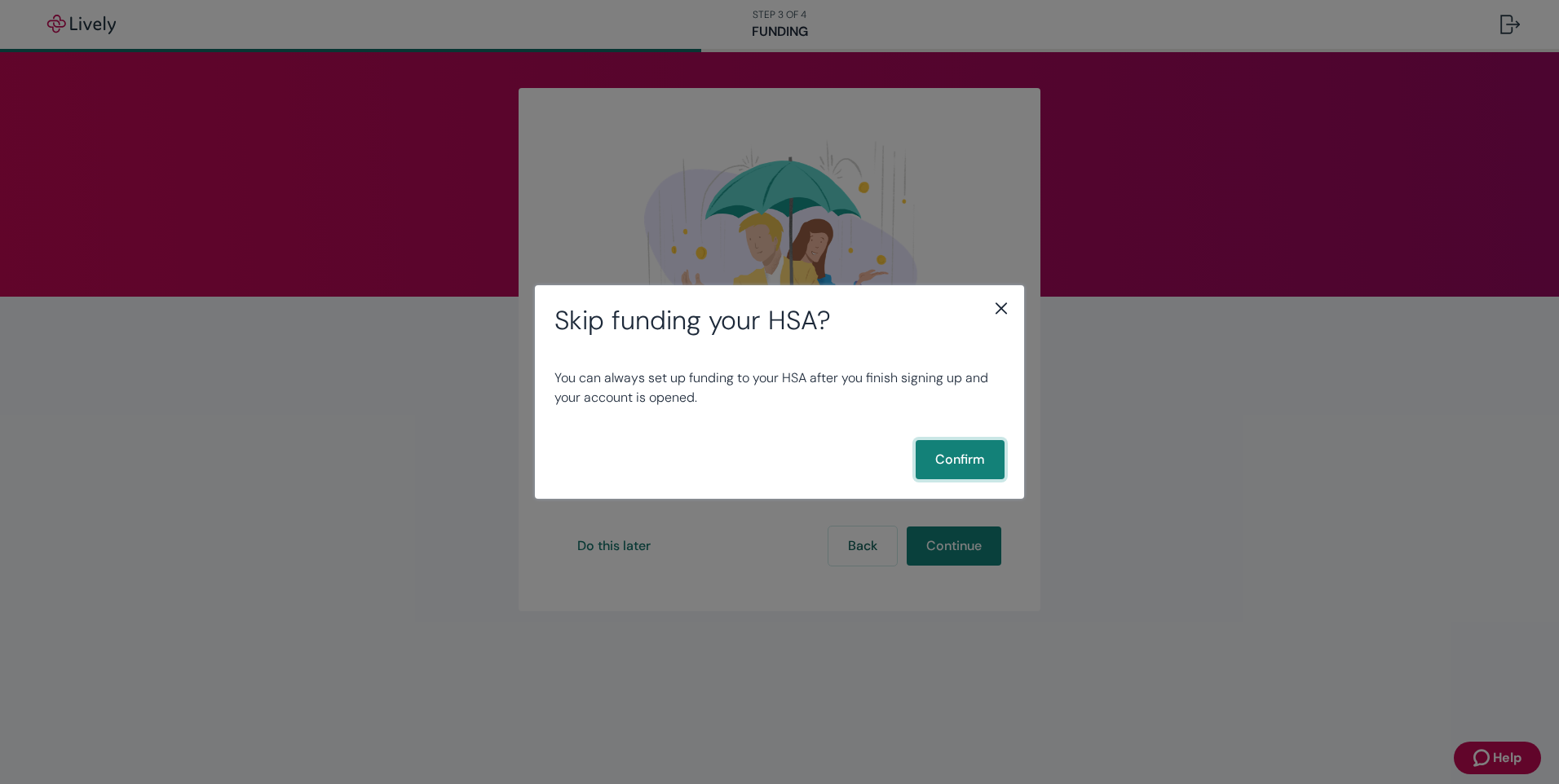
click at [973, 460] on button "Confirm" at bounding box center [960, 459] width 89 height 39
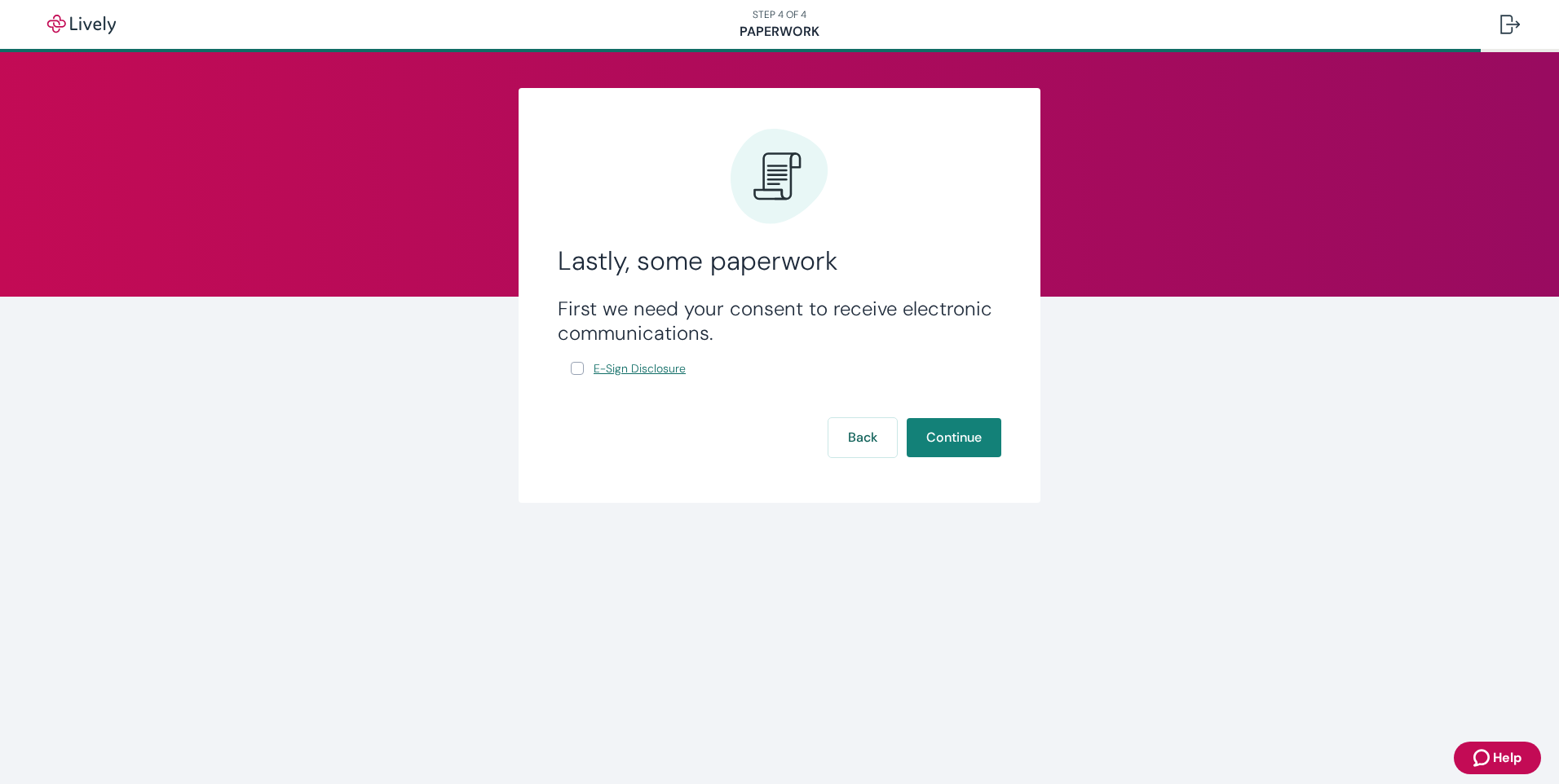
click at [646, 370] on span "E-Sign Disclosure" at bounding box center [639, 368] width 92 height 17
click at [576, 373] on input "E-Sign Disclosure" at bounding box center [577, 368] width 13 height 13
checkbox input "true"
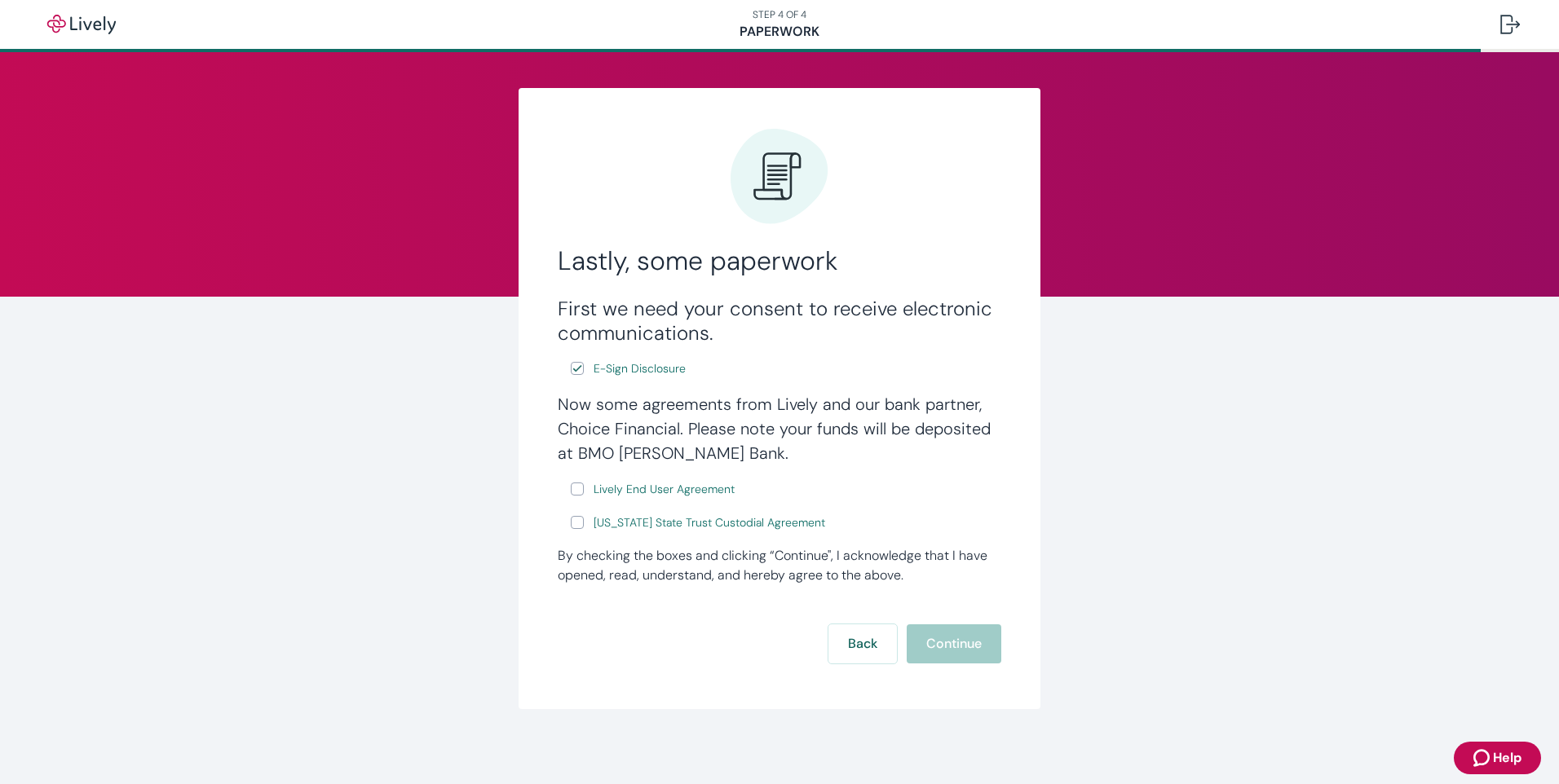
click at [571, 488] on input "Lively End User Agreement" at bounding box center [577, 489] width 13 height 13
checkbox input "true"
click at [571, 521] on input "Wyoming State Trust Custodial Agreement" at bounding box center [577, 522] width 13 height 13
checkbox input "true"
click at [955, 651] on button "Continue" at bounding box center [954, 643] width 94 height 39
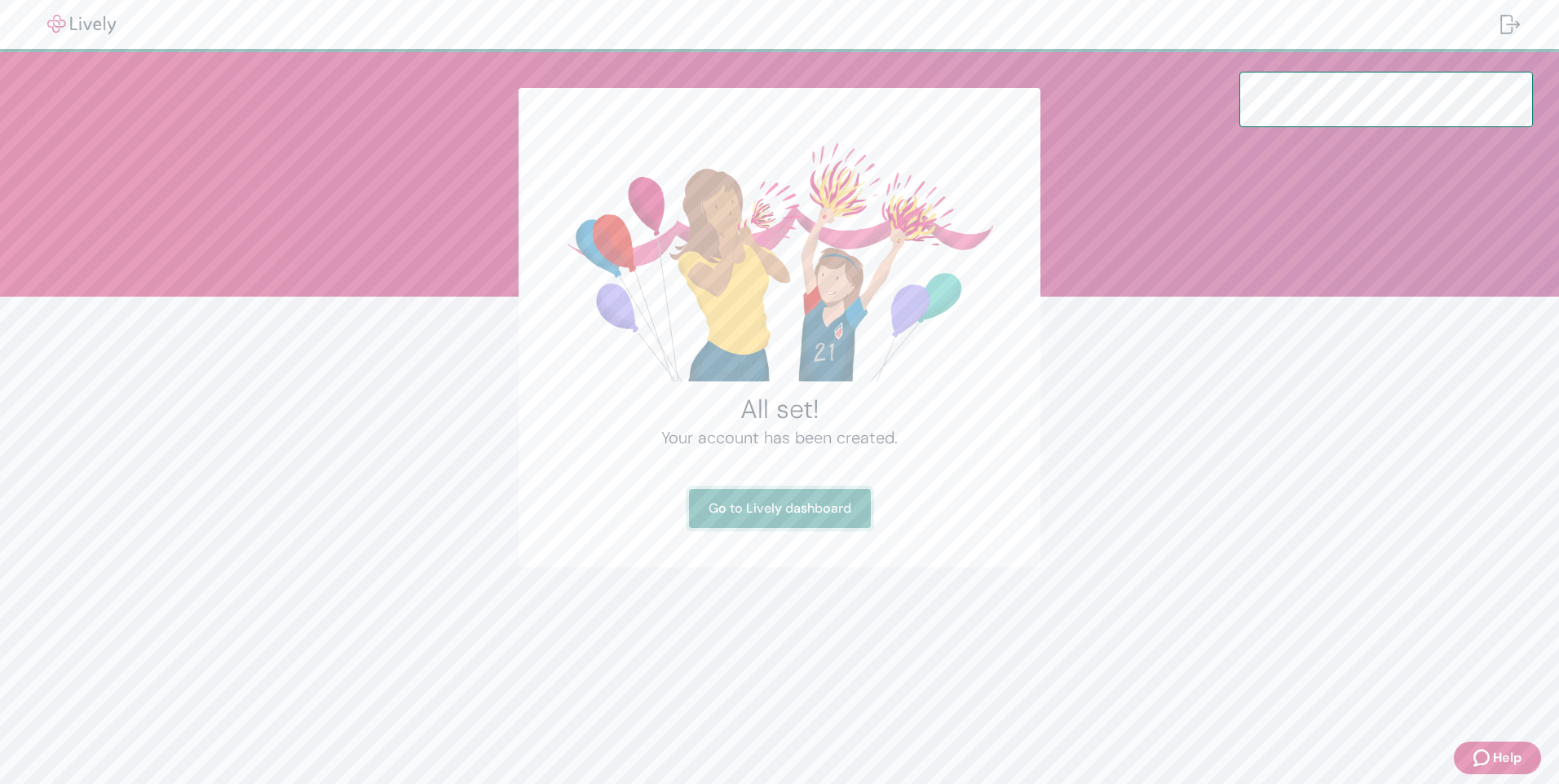
drag, startPoint x: 826, startPoint y: 507, endPoint x: 845, endPoint y: 500, distance: 20.2
click at [826, 508] on link "Go to Lively dashboard" at bounding box center [780, 508] width 182 height 39
